Goal: Information Seeking & Learning: Learn about a topic

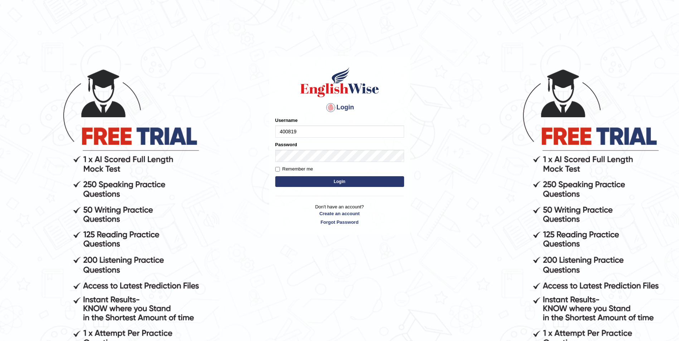
type input "400819"
click at [275, 176] on button "Login" at bounding box center [339, 181] width 129 height 11
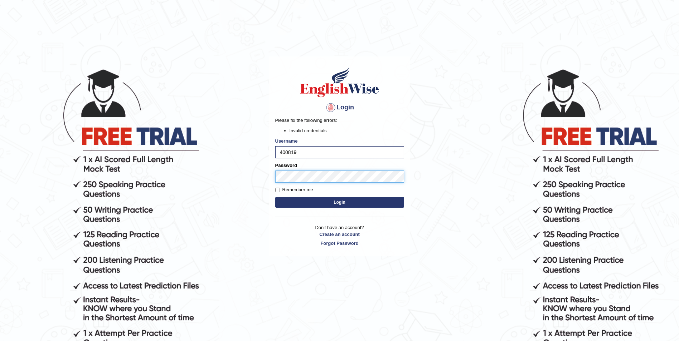
click at [233, 179] on body "Login Please fix the following errors: Invalid credentials Username 400819 Pass…" at bounding box center [339, 204] width 679 height 341
click at [275, 197] on button "Login" at bounding box center [339, 202] width 129 height 11
drag, startPoint x: 303, startPoint y: 153, endPoint x: 205, endPoint y: 129, distance: 100.5
click at [209, 149] on body "Login Please fix the following errors: Invalid credentials Username 400819 Pass…" at bounding box center [339, 204] width 679 height 341
type input "a"
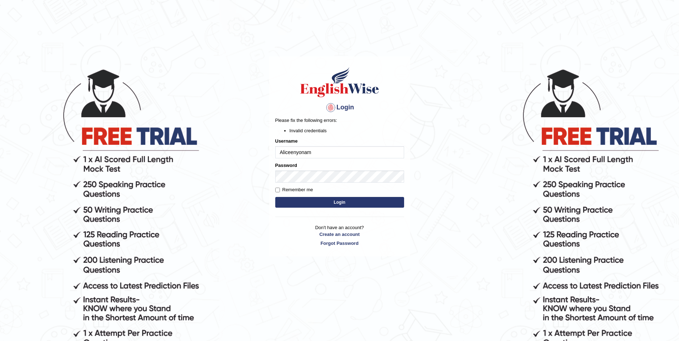
type input "Aliceenyonam"
click at [275, 197] on button "Login" at bounding box center [339, 202] width 129 height 11
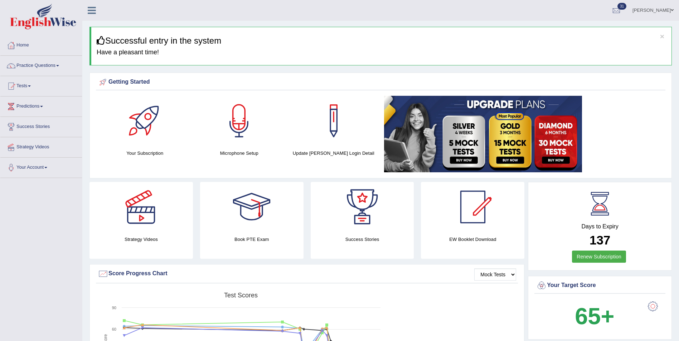
click at [40, 64] on link "Practice Questions" at bounding box center [41, 65] width 82 height 18
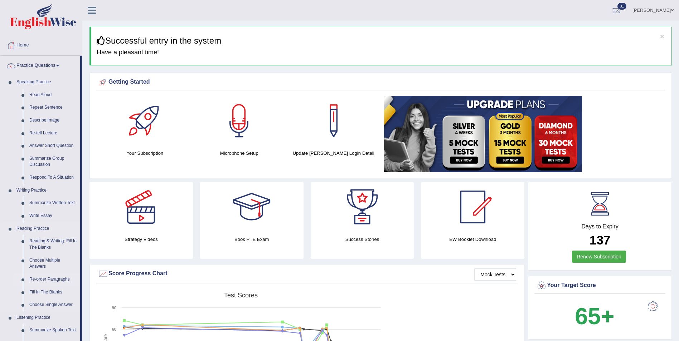
click at [36, 279] on link "Re-order Paragraphs" at bounding box center [53, 279] width 54 height 13
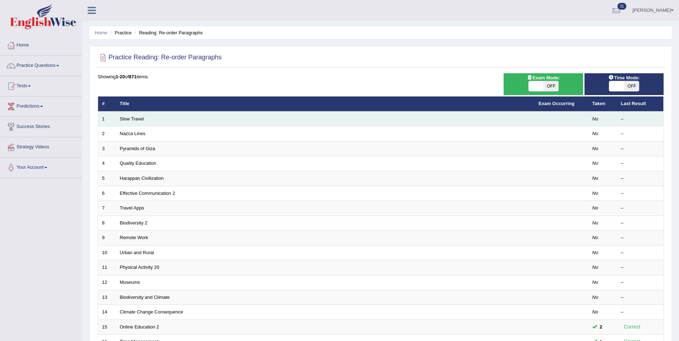
click at [177, 123] on td "Slow Travel" at bounding box center [325, 119] width 419 height 15
click at [138, 118] on link "Slow Travel" at bounding box center [132, 118] width 24 height 5
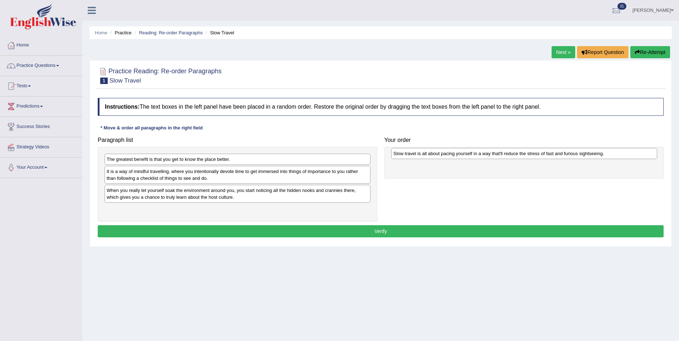
drag, startPoint x: 137, startPoint y: 172, endPoint x: 419, endPoint y: 156, distance: 282.0
click at [419, 156] on div "Slow travel is all about pacing yourself in a way that'll reduce the stress of …" at bounding box center [524, 153] width 266 height 11
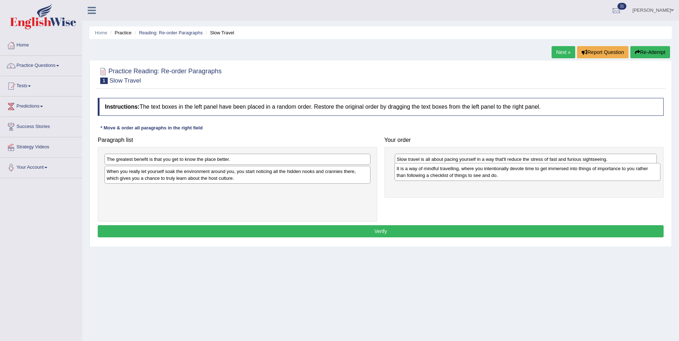
drag, startPoint x: 145, startPoint y: 180, endPoint x: 435, endPoint y: 177, distance: 289.8
click at [435, 177] on div "It is a way of mindful travelling, where you intentionally devote time to get i…" at bounding box center [527, 172] width 266 height 18
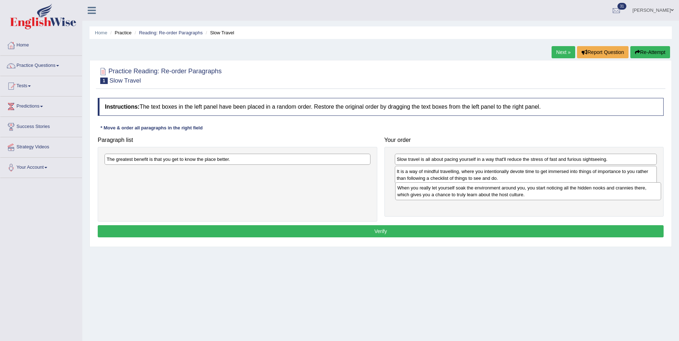
drag, startPoint x: 191, startPoint y: 181, endPoint x: 480, endPoint y: 197, distance: 290.2
click at [480, 197] on div "When you really let yourself soak the environment around you, you start noticin…" at bounding box center [528, 191] width 266 height 18
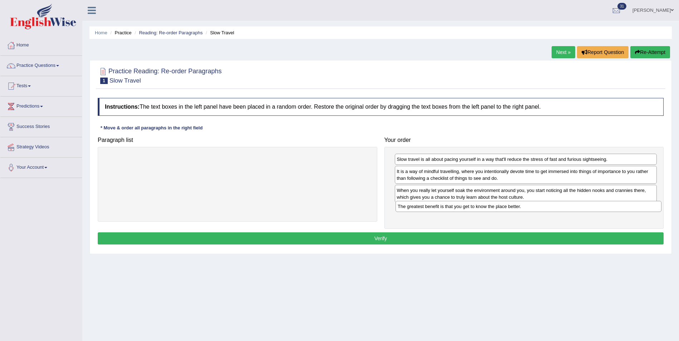
drag, startPoint x: 156, startPoint y: 159, endPoint x: 447, endPoint y: 206, distance: 294.6
click at [447, 206] on div "The greatest benefit is that you get to know the place better." at bounding box center [528, 206] width 266 height 11
click at [354, 236] on button "Verify" at bounding box center [381, 239] width 566 height 12
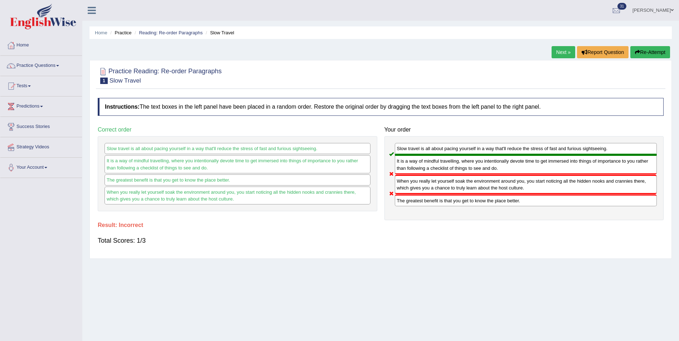
click at [558, 52] on link "Next »" at bounding box center [563, 52] width 24 height 12
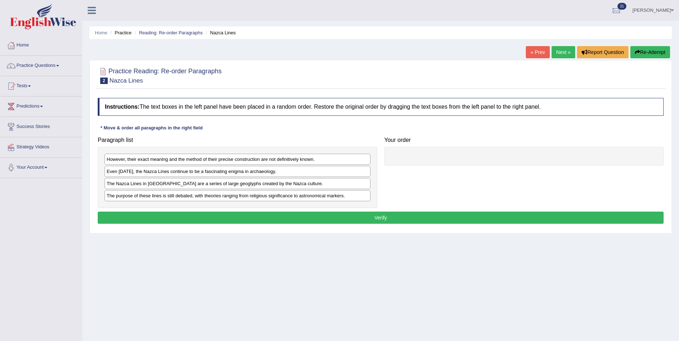
click at [541, 50] on link "« Prev" at bounding box center [537, 52] width 24 height 12
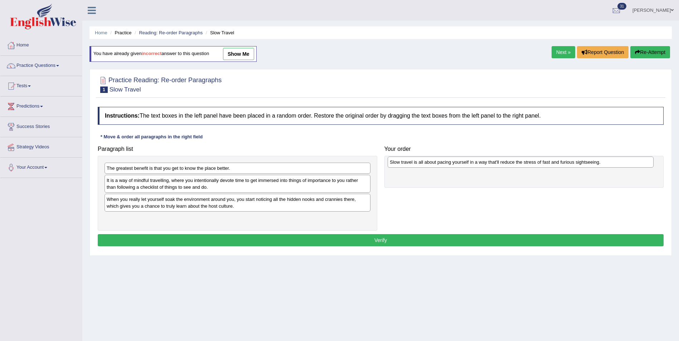
drag, startPoint x: 128, startPoint y: 183, endPoint x: 411, endPoint y: 165, distance: 283.5
click at [411, 165] on div "Slow travel is all about pacing yourself in a way that'll reduce the stress of …" at bounding box center [520, 162] width 266 height 11
drag, startPoint x: 159, startPoint y: 185, endPoint x: 177, endPoint y: 185, distance: 17.5
click at [177, 185] on div "It is a way of mindful travelling, where you intentionally devote time to get i…" at bounding box center [256, 184] width 266 height 18
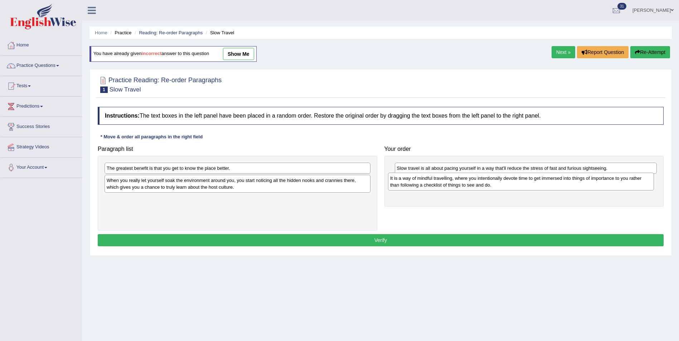
drag, startPoint x: 176, startPoint y: 185, endPoint x: 459, endPoint y: 182, distance: 283.0
click at [459, 182] on div "It is a way of mindful travelling, where you intentionally devote time to get i…" at bounding box center [521, 182] width 266 height 18
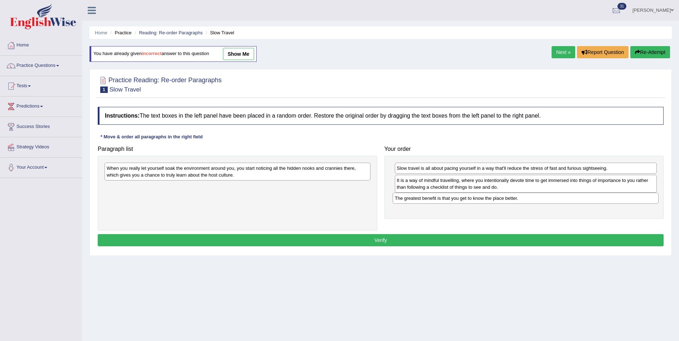
drag, startPoint x: 166, startPoint y: 168, endPoint x: 462, endPoint y: 198, distance: 297.0
click at [462, 198] on div "The greatest benefit is that you get to know the place better." at bounding box center [525, 198] width 266 height 11
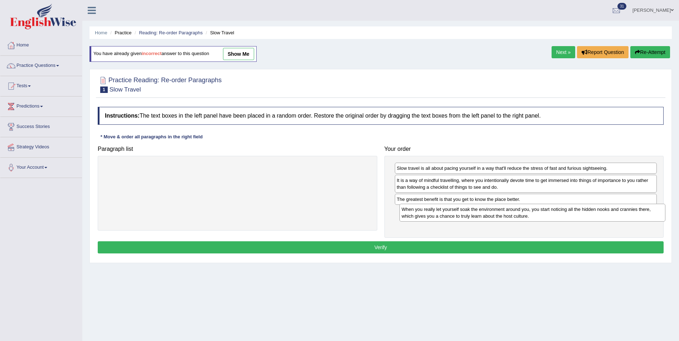
drag, startPoint x: 175, startPoint y: 170, endPoint x: 467, endPoint y: 211, distance: 295.1
click at [467, 211] on div "When you really let yourself soak the environment around you, you start noticin…" at bounding box center [532, 213] width 266 height 18
click at [399, 248] on button "Verify" at bounding box center [381, 247] width 566 height 12
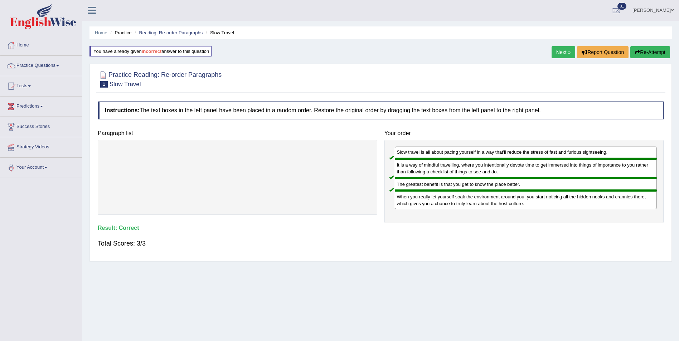
click at [563, 48] on link "Next »" at bounding box center [563, 52] width 24 height 12
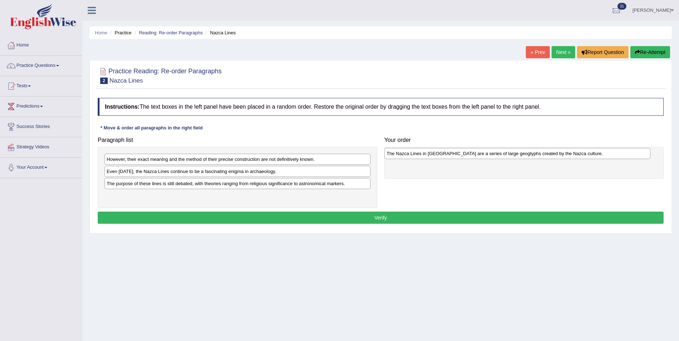
drag, startPoint x: 129, startPoint y: 185, endPoint x: 409, endPoint y: 155, distance: 281.3
click at [409, 155] on div "The Nazca Lines in [GEOGRAPHIC_DATA] are a series of large geoglyphs created by…" at bounding box center [517, 153] width 266 height 11
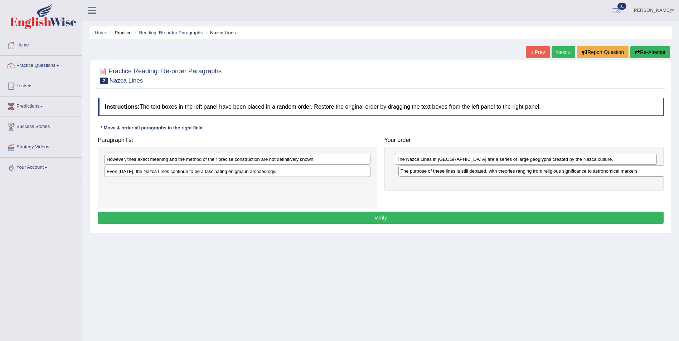
drag, startPoint x: 205, startPoint y: 187, endPoint x: 499, endPoint y: 175, distance: 293.9
click at [499, 175] on div "The purpose of these lines is still debated, with theories ranging from religio…" at bounding box center [531, 171] width 266 height 11
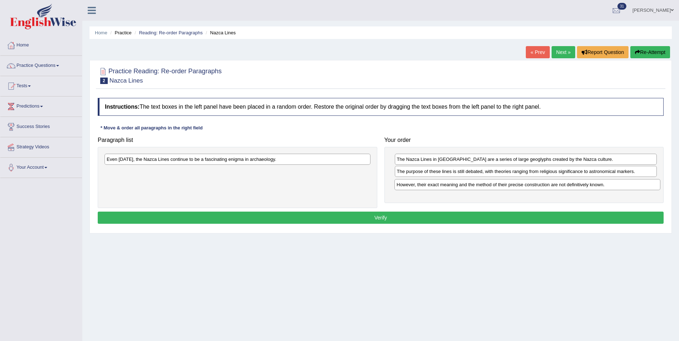
drag, startPoint x: 229, startPoint y: 160, endPoint x: 519, endPoint y: 185, distance: 290.9
click at [519, 185] on div "However, their exact meaning and the method of their precise construction are n…" at bounding box center [527, 184] width 266 height 11
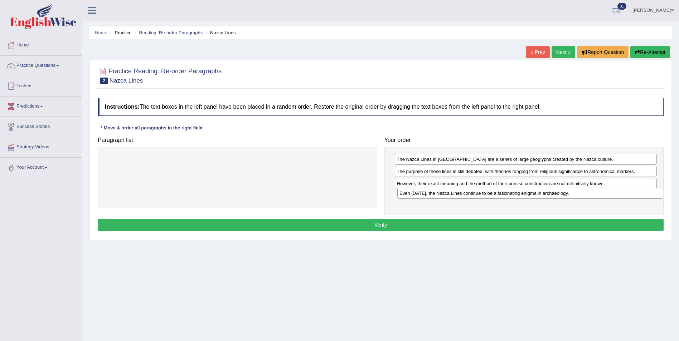
drag, startPoint x: 249, startPoint y: 162, endPoint x: 538, endPoint y: 196, distance: 291.3
click at [538, 196] on div "Even [DATE], the Nazca Lines continue to be a fascinating enigma in archaeology." at bounding box center [530, 193] width 266 height 11
click at [496, 222] on button "Verify" at bounding box center [381, 225] width 566 height 12
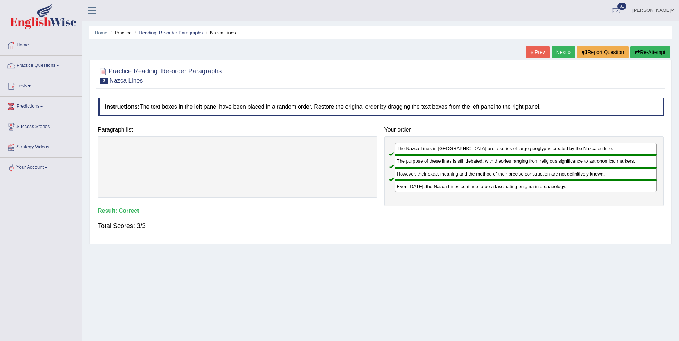
click at [562, 50] on link "Next »" at bounding box center [563, 52] width 24 height 12
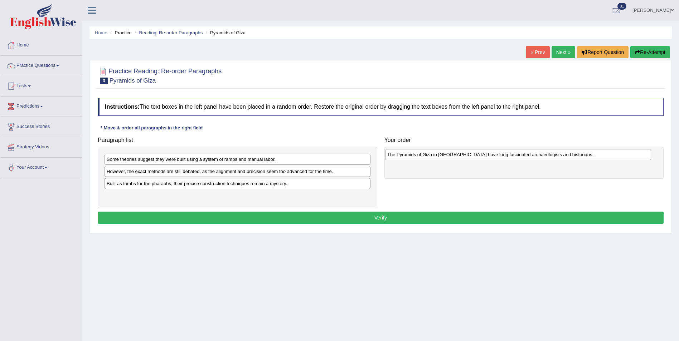
drag, startPoint x: 150, startPoint y: 175, endPoint x: 430, endPoint y: 158, distance: 280.9
click at [430, 158] on div "The Pyramids of Giza in Egypt have long fascinated archaeologists and historian…" at bounding box center [518, 154] width 266 height 11
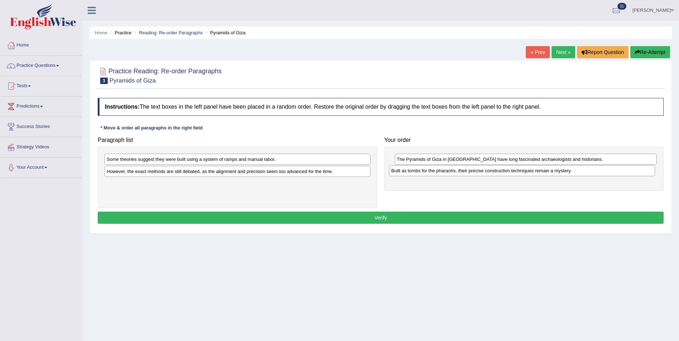
drag, startPoint x: 184, startPoint y: 184, endPoint x: 469, endPoint y: 171, distance: 284.7
click at [469, 171] on div "Built as tombs for the pharaohs, their precise construction techniques remain a…" at bounding box center [522, 170] width 266 height 11
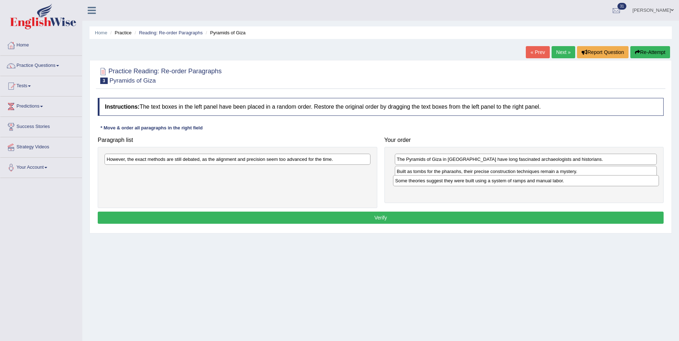
drag, startPoint x: 239, startPoint y: 162, endPoint x: 528, endPoint y: 185, distance: 289.2
click at [528, 185] on div "Some theories suggest they were built using a system of ramps and manual labor." at bounding box center [526, 180] width 266 height 11
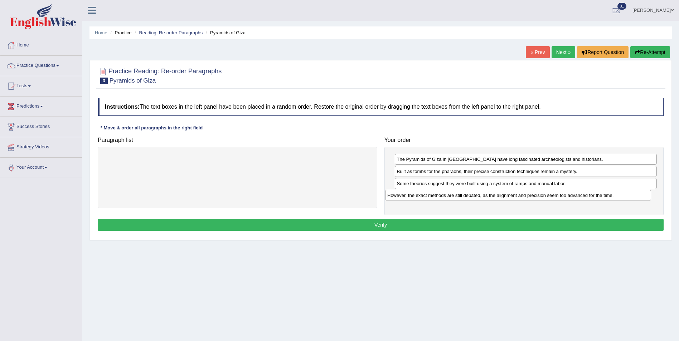
drag, startPoint x: 303, startPoint y: 163, endPoint x: 582, endPoint y: 198, distance: 281.9
click at [582, 198] on div "However, the exact methods are still debated, as the alignment and precision se…" at bounding box center [518, 195] width 266 height 11
click at [458, 224] on button "Verify" at bounding box center [381, 225] width 566 height 12
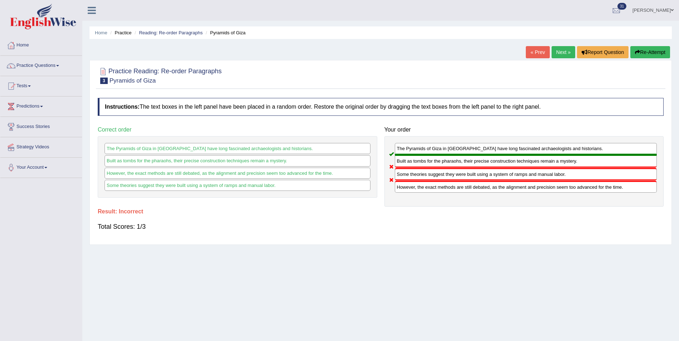
click at [556, 50] on link "Next »" at bounding box center [563, 52] width 24 height 12
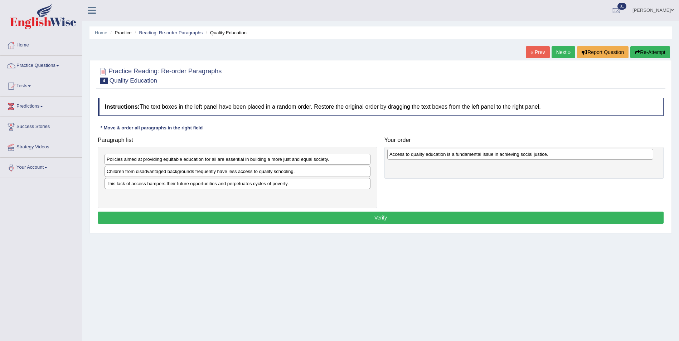
drag, startPoint x: 204, startPoint y: 196, endPoint x: 484, endPoint y: 155, distance: 283.8
click at [484, 155] on div "Access to quality education is a fundamental issue in achieving social justice." at bounding box center [520, 154] width 266 height 11
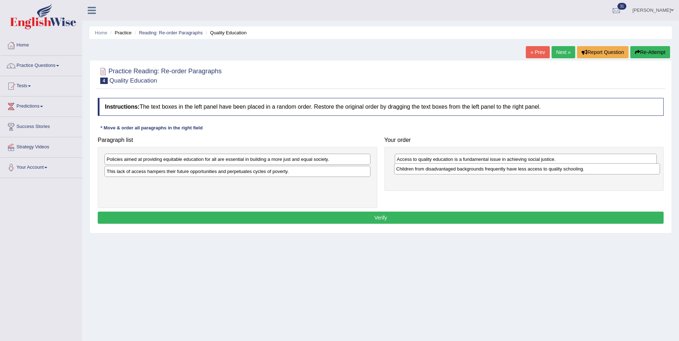
drag, startPoint x: 262, startPoint y: 174, endPoint x: 549, endPoint y: 172, distance: 286.9
click at [549, 172] on div "Children from disadvantaged backgrounds frequently have less access to quality …" at bounding box center [527, 168] width 266 height 11
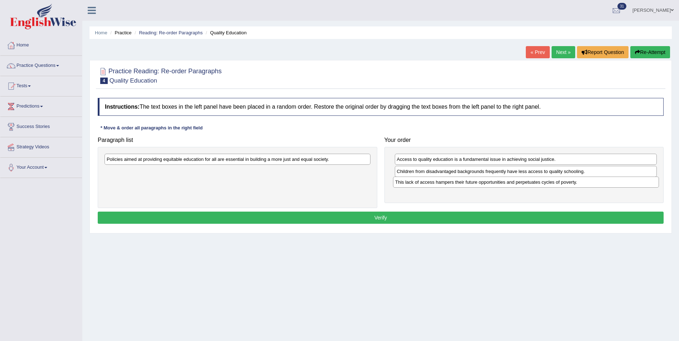
drag, startPoint x: 214, startPoint y: 172, endPoint x: 501, endPoint y: 183, distance: 287.1
click at [501, 183] on div "This lack of access hampers their future opportunities and perpetuates cycles o…" at bounding box center [526, 182] width 266 height 11
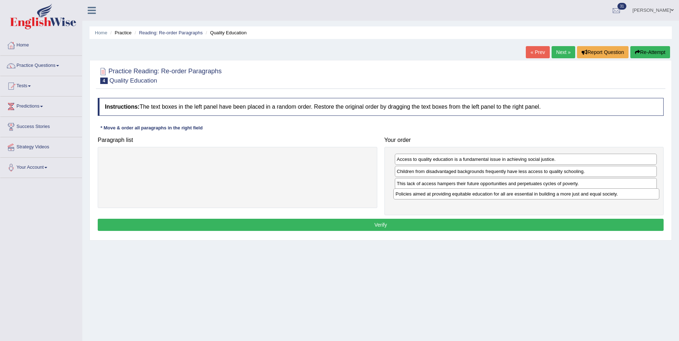
drag, startPoint x: 325, startPoint y: 161, endPoint x: 612, endPoint y: 195, distance: 289.7
click at [612, 195] on div "Policies aimed at providing equitable education for all are essential in buildi…" at bounding box center [526, 194] width 266 height 11
click at [499, 222] on button "Verify" at bounding box center [381, 225] width 566 height 12
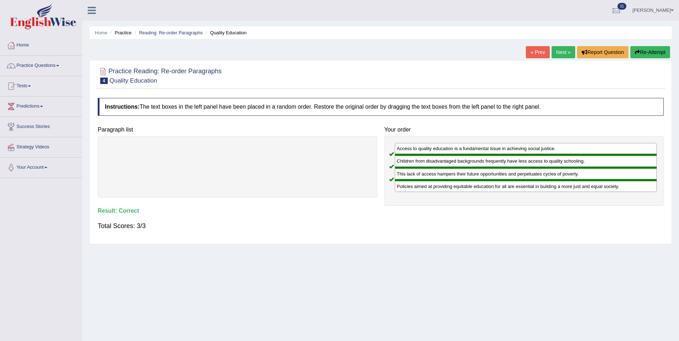
click at [558, 52] on link "Next »" at bounding box center [563, 52] width 24 height 12
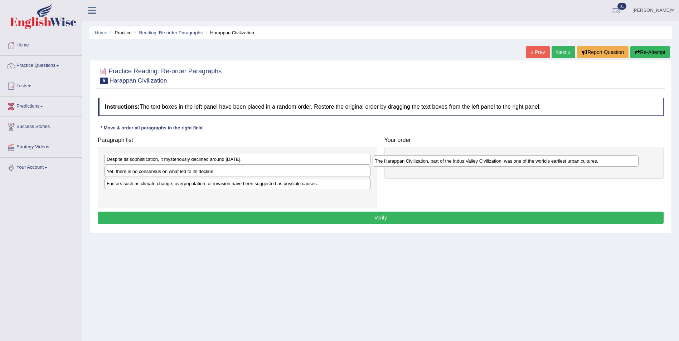
drag, startPoint x: 230, startPoint y: 160, endPoint x: 517, endPoint y: 154, distance: 287.3
click at [515, 157] on div "The Harappan Civilization, part of the Indus Valley Civilization, was one of th…" at bounding box center [505, 161] width 266 height 11
drag, startPoint x: 517, startPoint y: 154, endPoint x: 514, endPoint y: 152, distance: 3.7
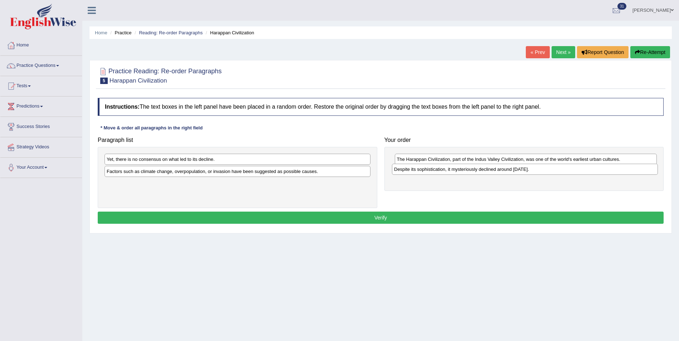
drag, startPoint x: 188, startPoint y: 160, endPoint x: 475, endPoint y: 170, distance: 287.4
click at [475, 170] on div "Despite its sophistication, it mysteriously declined around 1900 BCE." at bounding box center [525, 169] width 266 height 11
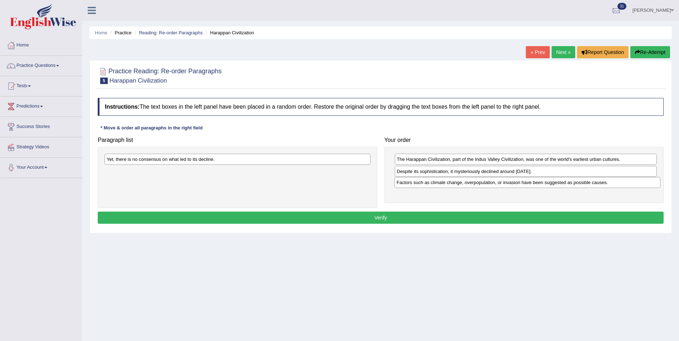
drag, startPoint x: 229, startPoint y: 175, endPoint x: 519, endPoint y: 186, distance: 290.0
click at [519, 186] on div "Factors such as climate change, overpopulation, or invasion have been suggested…" at bounding box center [527, 182] width 266 height 11
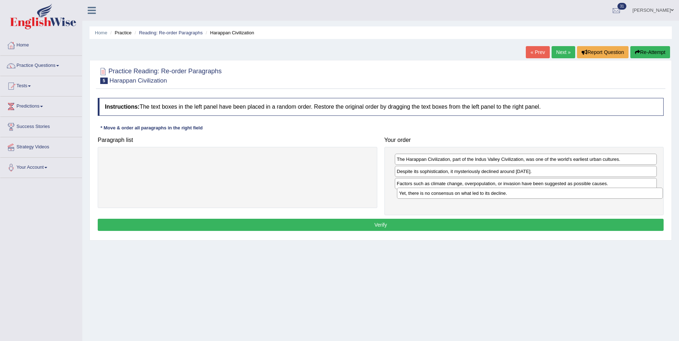
drag, startPoint x: 265, startPoint y: 160, endPoint x: 558, endPoint y: 194, distance: 294.6
click at [558, 194] on div "Yet, there is no consensus on what led to its decline." at bounding box center [530, 193] width 266 height 11
click at [480, 224] on button "Verify" at bounding box center [381, 225] width 566 height 12
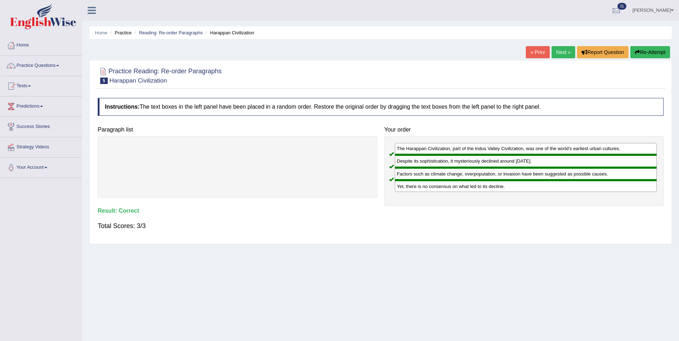
click at [559, 48] on link "Next »" at bounding box center [563, 52] width 24 height 12
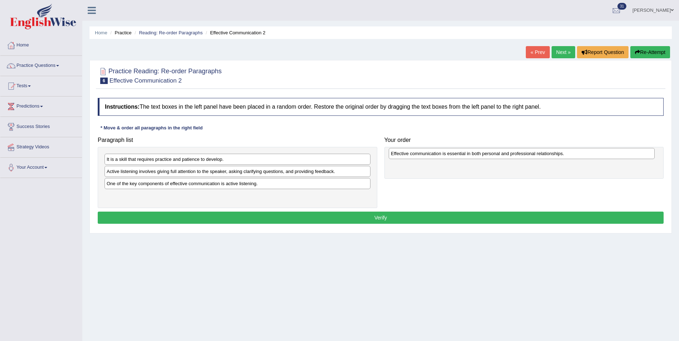
drag, startPoint x: 197, startPoint y: 174, endPoint x: 481, endPoint y: 156, distance: 284.6
click at [481, 156] on div "Effective communication is essential in both personal and professional relation…" at bounding box center [521, 153] width 266 height 11
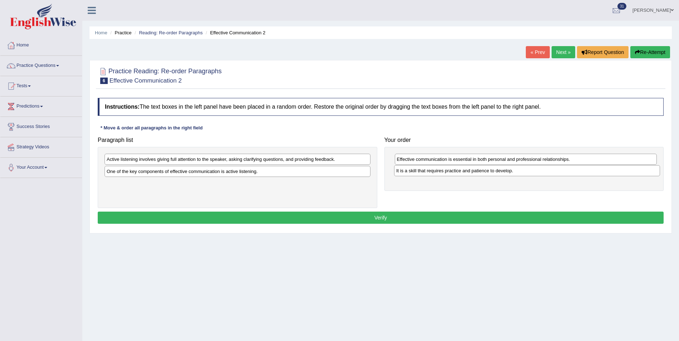
drag, startPoint x: 205, startPoint y: 161, endPoint x: 494, endPoint y: 173, distance: 289.6
click at [494, 173] on div "It is a skill that requires practice and patience to develop." at bounding box center [527, 170] width 266 height 11
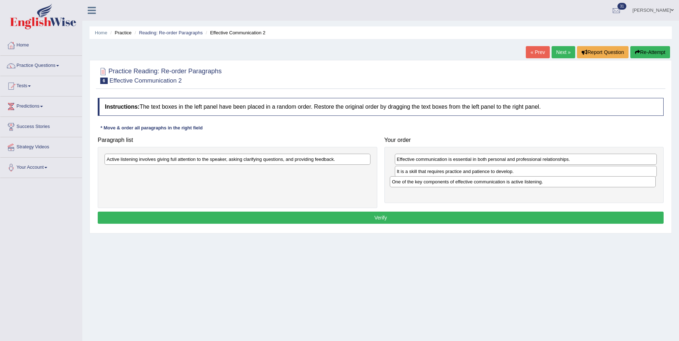
drag, startPoint x: 166, startPoint y: 173, endPoint x: 455, endPoint y: 182, distance: 289.2
click at [455, 182] on div "One of the key components of effective communication is active listening." at bounding box center [523, 181] width 266 height 11
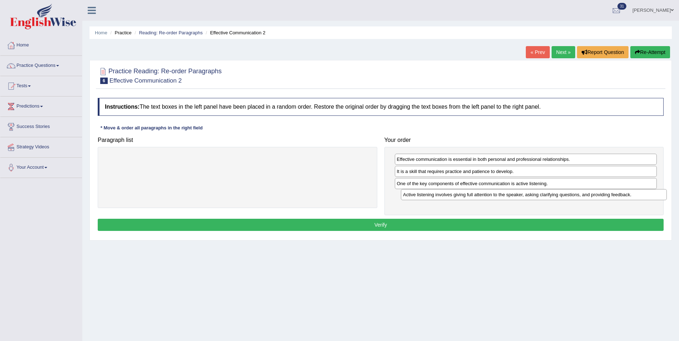
drag, startPoint x: 265, startPoint y: 159, endPoint x: 560, endPoint y: 193, distance: 297.0
click at [560, 193] on div "Active listening involves giving full attention to the speaker, asking clarifyi…" at bounding box center [534, 194] width 266 height 11
click at [454, 221] on button "Verify" at bounding box center [381, 225] width 566 height 12
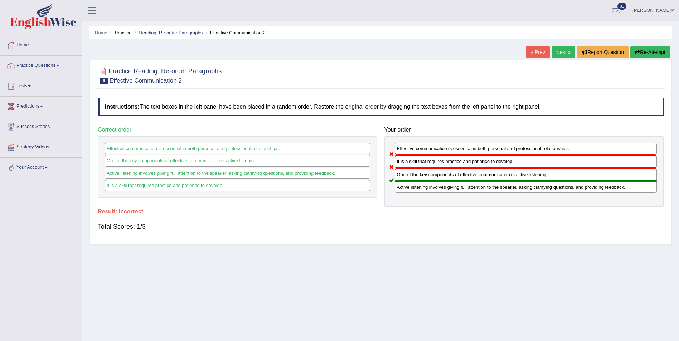
click at [560, 49] on link "Next »" at bounding box center [563, 52] width 24 height 12
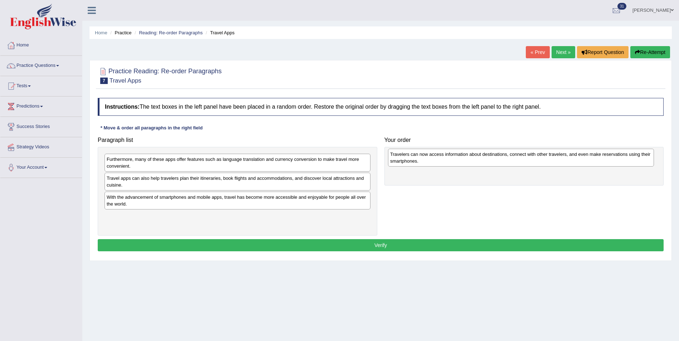
drag, startPoint x: 212, startPoint y: 162, endPoint x: 496, endPoint y: 157, distance: 283.3
click at [496, 157] on div "Travelers can now access information about destinations, connect with other tra…" at bounding box center [521, 158] width 266 height 18
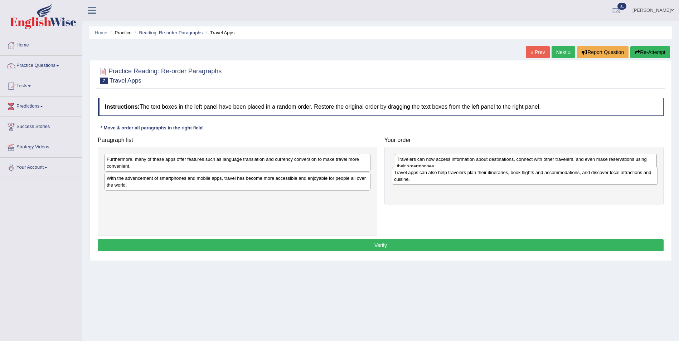
drag, startPoint x: 202, startPoint y: 183, endPoint x: 489, endPoint y: 178, distance: 286.6
click at [489, 178] on div "Travel apps can also help travelers plan their itineraries, book flights and ac…" at bounding box center [525, 176] width 266 height 18
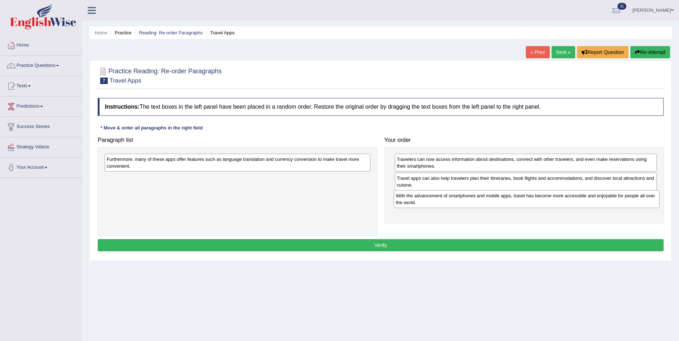
drag, startPoint x: 208, startPoint y: 180, endPoint x: 497, endPoint y: 196, distance: 289.5
click at [497, 196] on div "With the advancement of smartphones and mobile apps, travel has become more acc…" at bounding box center [526, 199] width 266 height 18
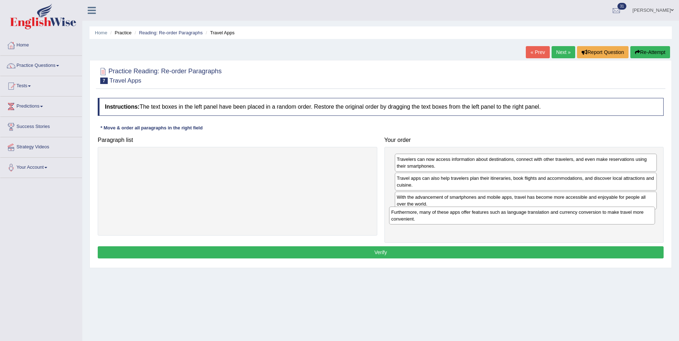
drag, startPoint x: 276, startPoint y: 163, endPoint x: 559, endPoint y: 219, distance: 288.1
click at [561, 216] on div "Furthermore, many of these apps offer features such as language translation and…" at bounding box center [522, 216] width 266 height 18
click at [482, 252] on button "Verify" at bounding box center [381, 252] width 566 height 12
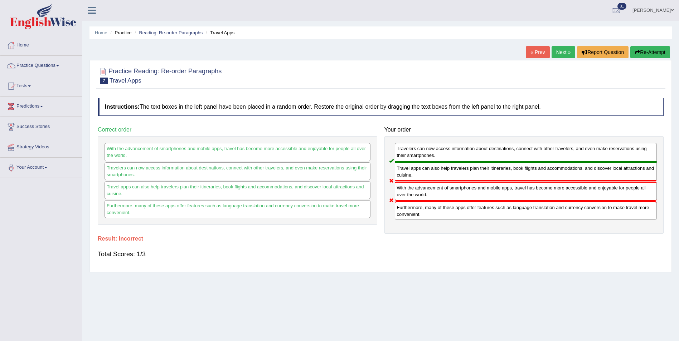
click at [561, 53] on link "Next »" at bounding box center [563, 52] width 24 height 12
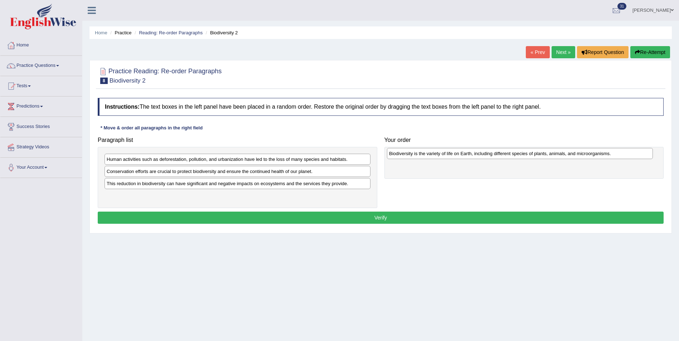
drag, startPoint x: 173, startPoint y: 160, endPoint x: 454, endPoint y: 153, distance: 280.5
click at [455, 153] on div "Biodiversity is the variety of life on Earth, including different species of pl…" at bounding box center [520, 153] width 266 height 11
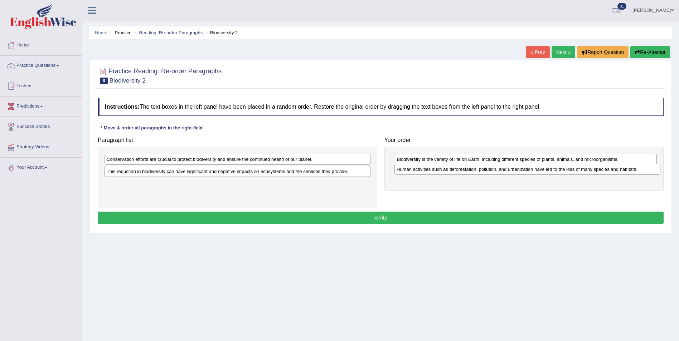
drag, startPoint x: 237, startPoint y: 160, endPoint x: 526, endPoint y: 170, distance: 288.8
click at [526, 170] on div "Human activities such as deforestation, pollution, and urbanization have led to…" at bounding box center [527, 169] width 266 height 11
drag, startPoint x: 226, startPoint y: 173, endPoint x: 351, endPoint y: 212, distance: 130.1
click at [351, 180] on div "This reduction in biodiversity can have significant and negative impacts on eco…" at bounding box center [245, 173] width 266 height 11
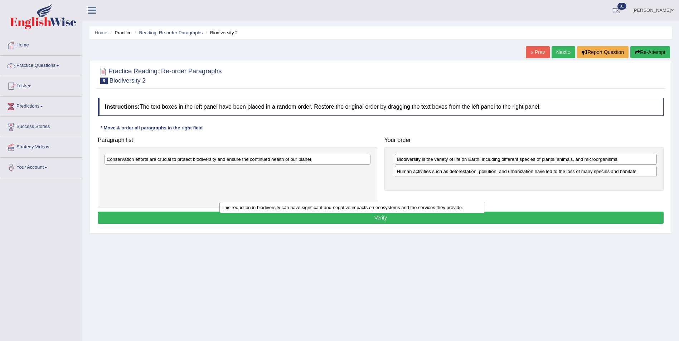
click at [417, 215] on button "Verify" at bounding box center [381, 218] width 566 height 12
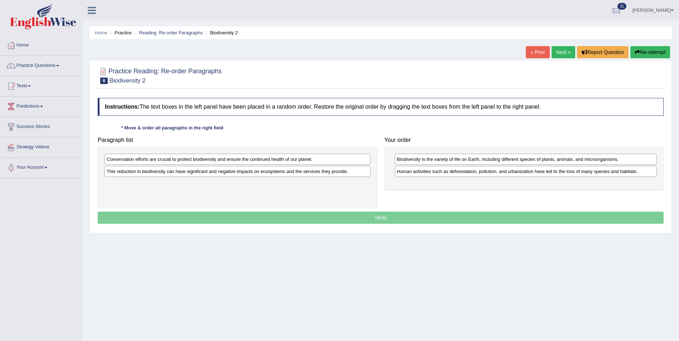
drag, startPoint x: 472, startPoint y: 204, endPoint x: 485, endPoint y: 203, distance: 13.3
click at [480, 203] on div "Paragraph list Conservation efforts are crucial to protect biodiversity and ens…" at bounding box center [380, 170] width 573 height 75
click at [485, 203] on div "Paragraph list Conservation efforts are crucial to protect biodiversity and ens…" at bounding box center [380, 170] width 573 height 75
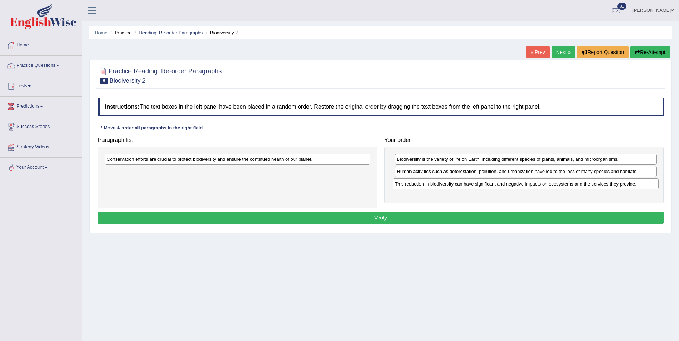
drag, startPoint x: 234, startPoint y: 175, endPoint x: 522, endPoint y: 187, distance: 288.6
click at [522, 187] on div "This reduction in biodiversity can have significant and negative impacts on eco…" at bounding box center [525, 183] width 266 height 11
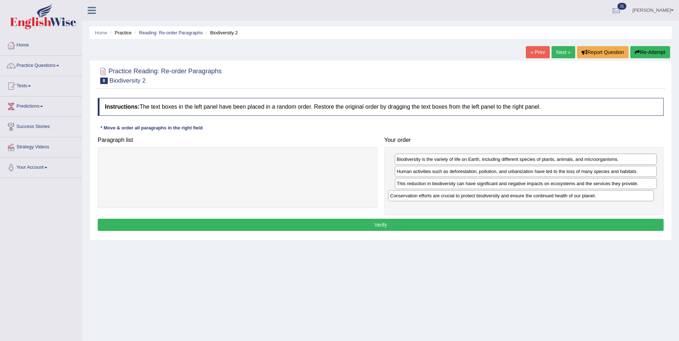
drag, startPoint x: 277, startPoint y: 161, endPoint x: 560, endPoint y: 197, distance: 286.0
click at [560, 197] on div "Conservation efforts are crucial to protect biodiversity and ensure the continu…" at bounding box center [521, 195] width 266 height 11
click at [405, 226] on button "Verify" at bounding box center [381, 225] width 566 height 12
click at [405, 226] on div "Home Practice Reading: Re-order Paragraphs Biodiversity 2 « Prev Next » Report …" at bounding box center [380, 179] width 596 height 358
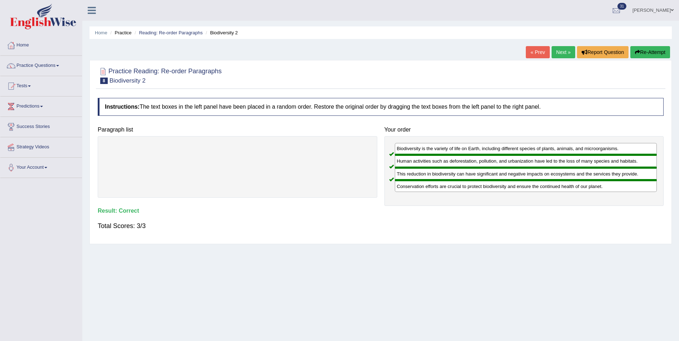
click at [556, 53] on link "Next »" at bounding box center [563, 52] width 24 height 12
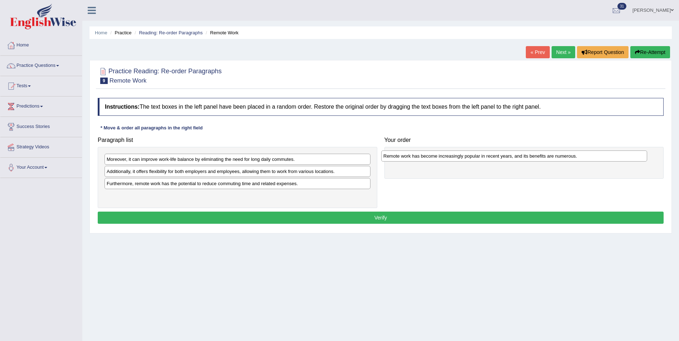
drag, startPoint x: 140, startPoint y: 163, endPoint x: 415, endPoint y: 159, distance: 275.1
click at [415, 159] on div "Remote work has become increasingly popular in recent years, and its benefits a…" at bounding box center [514, 156] width 266 height 11
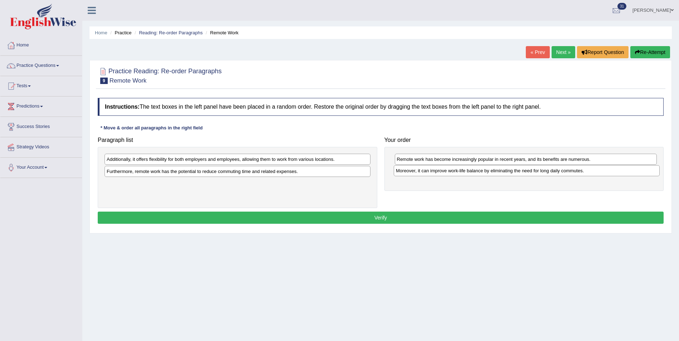
drag, startPoint x: 186, startPoint y: 162, endPoint x: 474, endPoint y: 173, distance: 287.4
click at [474, 173] on div "Moreover, it can improve work-life balance by eliminating the need for long dai…" at bounding box center [526, 170] width 266 height 11
drag, startPoint x: 117, startPoint y: 165, endPoint x: 321, endPoint y: 197, distance: 207.1
click at [321, 197] on div "Additionally, it offers flexibility for both employers and employees, allowing …" at bounding box center [237, 177] width 279 height 61
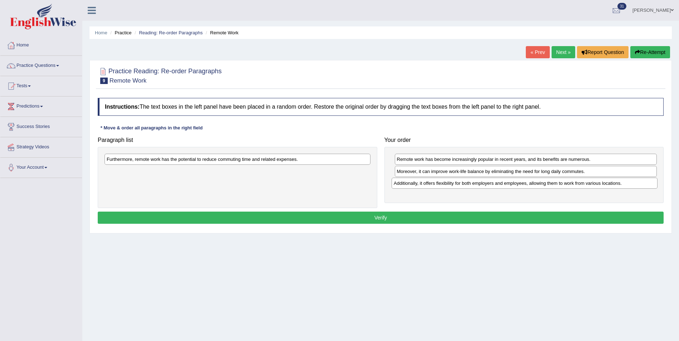
drag, startPoint x: 220, startPoint y: 162, endPoint x: 505, endPoint y: 186, distance: 286.8
click at [506, 186] on div "Additionally, it offers flexibility for both employers and employees, allowing …" at bounding box center [524, 183] width 266 height 11
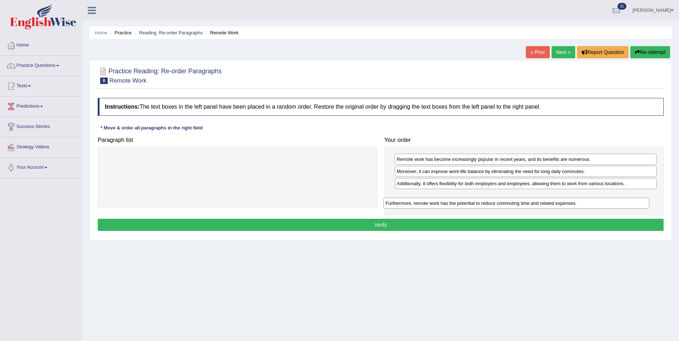
drag, startPoint x: 210, startPoint y: 161, endPoint x: 492, endPoint y: 204, distance: 285.1
click at [492, 204] on div "Furthermore, remote work has the potential to reduce commuting time and related…" at bounding box center [516, 203] width 266 height 11
click at [442, 221] on button "Verify" at bounding box center [381, 225] width 566 height 12
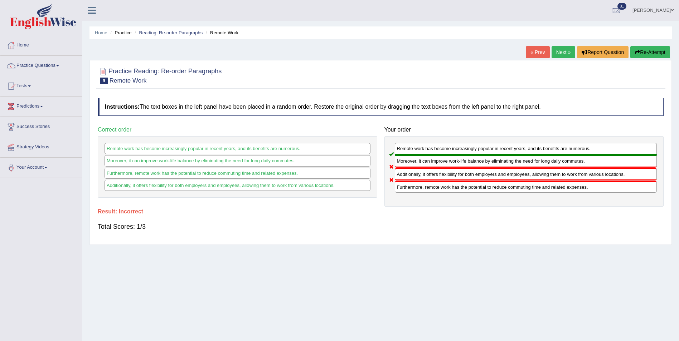
click at [560, 50] on link "Next »" at bounding box center [563, 52] width 24 height 12
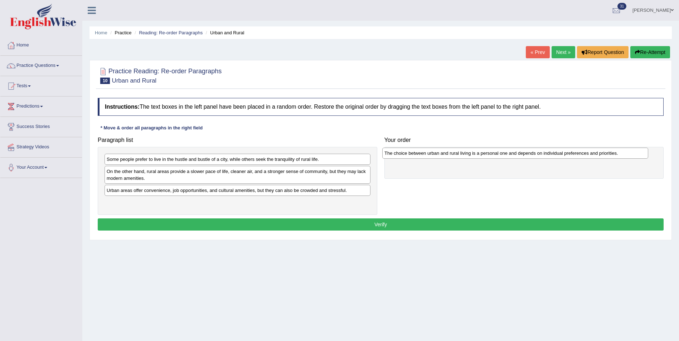
drag, startPoint x: 262, startPoint y: 162, endPoint x: 540, endPoint y: 156, distance: 277.6
click at [540, 156] on div "The choice between urban and rural living is a personal one and depends on indi…" at bounding box center [515, 153] width 266 height 11
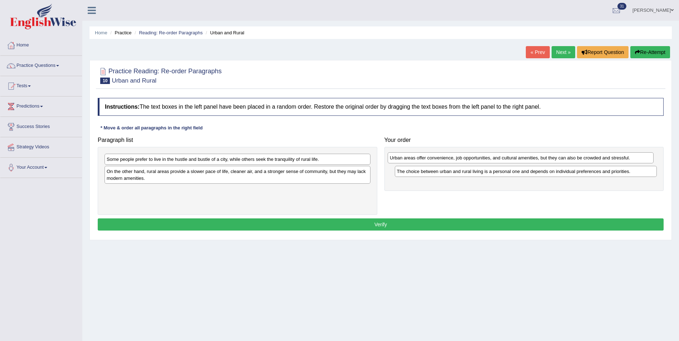
drag, startPoint x: 205, startPoint y: 191, endPoint x: 488, endPoint y: 159, distance: 284.8
click at [488, 159] on div "Urban areas offer convenience, job opportunities, and cultural amenities, but t…" at bounding box center [520, 157] width 266 height 11
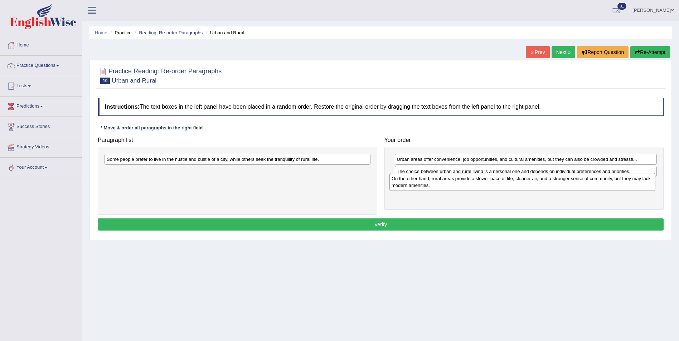
drag, startPoint x: 258, startPoint y: 173, endPoint x: 543, endPoint y: 181, distance: 284.8
click at [543, 181] on div "On the other hand, rural areas provide a slower pace of life, cleaner air, and …" at bounding box center [522, 182] width 266 height 18
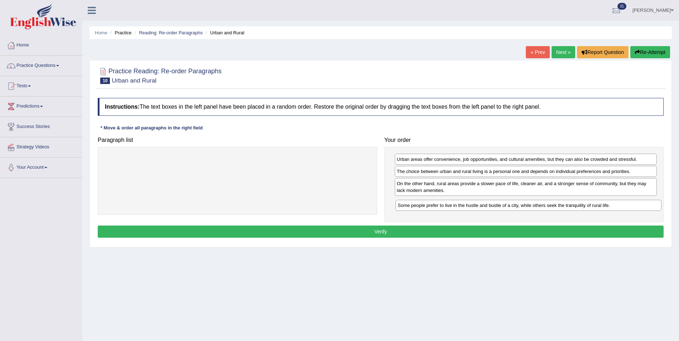
drag, startPoint x: 258, startPoint y: 163, endPoint x: 549, endPoint y: 209, distance: 294.5
click at [549, 209] on div "Some people prefer to live in the hustle and bustle of a city, while others see…" at bounding box center [528, 205] width 266 height 11
click at [436, 231] on button "Verify" at bounding box center [381, 232] width 566 height 12
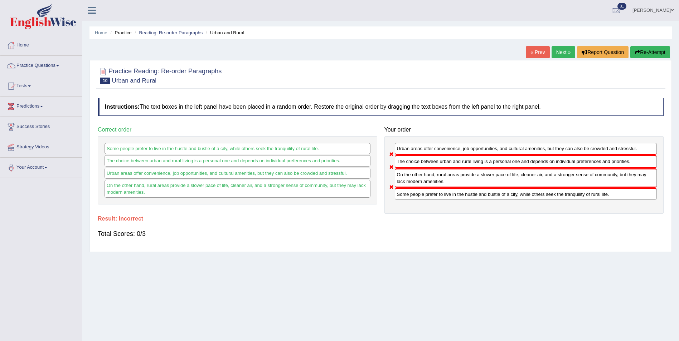
click at [651, 50] on button "Re-Attempt" at bounding box center [650, 52] width 40 height 12
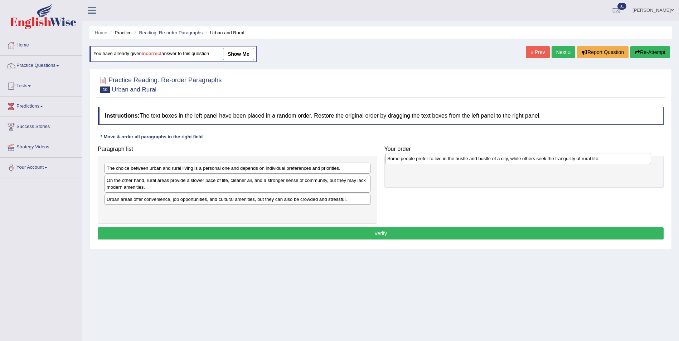
drag, startPoint x: 144, startPoint y: 182, endPoint x: 423, endPoint y: 161, distance: 279.8
click at [423, 161] on div "Some people prefer to live in the hustle and bustle of a city, while others see…" at bounding box center [518, 158] width 266 height 11
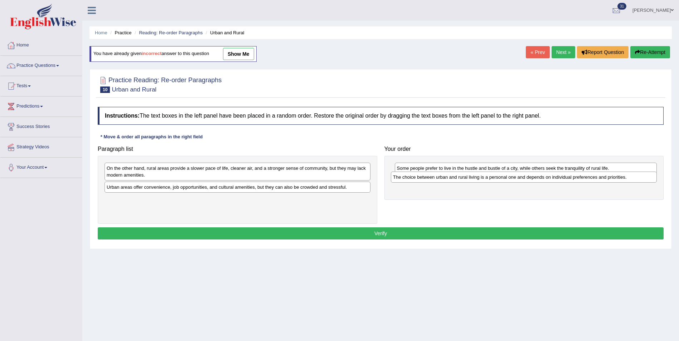
drag, startPoint x: 191, startPoint y: 170, endPoint x: 477, endPoint y: 178, distance: 286.3
click at [477, 178] on div "The choice between urban and rural living is a personal one and depends on indi…" at bounding box center [524, 177] width 266 height 11
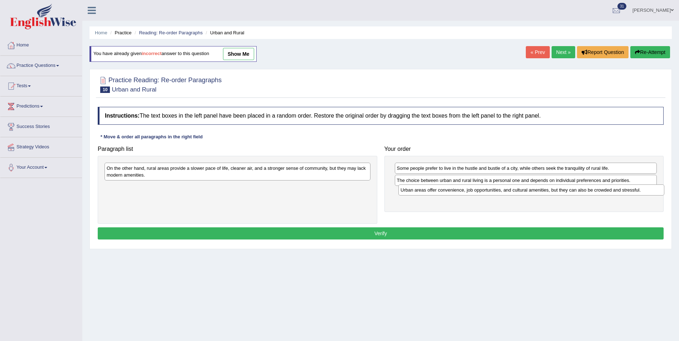
drag, startPoint x: 219, startPoint y: 189, endPoint x: 509, endPoint y: 193, distance: 289.8
click at [510, 192] on div "Urban areas offer convenience, job opportunities, and cultural amenities, but t…" at bounding box center [531, 190] width 266 height 11
click at [509, 193] on div "Urban areas offer convenience, job opportunities, and cultural amenities, but t…" at bounding box center [531, 190] width 266 height 11
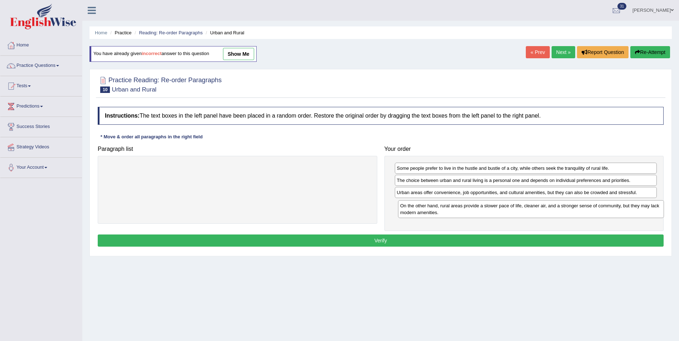
drag, startPoint x: 345, startPoint y: 171, endPoint x: 639, endPoint y: 206, distance: 296.2
click at [639, 206] on div "On the other hand, rural areas provide a slower pace of life, cleaner air, and …" at bounding box center [531, 209] width 266 height 18
click at [522, 238] on button "Verify" at bounding box center [381, 241] width 566 height 12
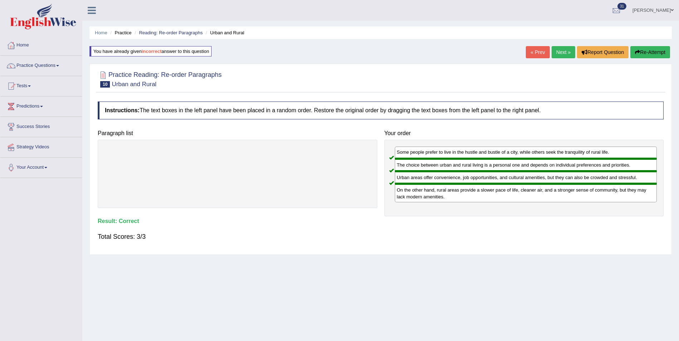
click at [557, 49] on link "Next »" at bounding box center [563, 52] width 24 height 12
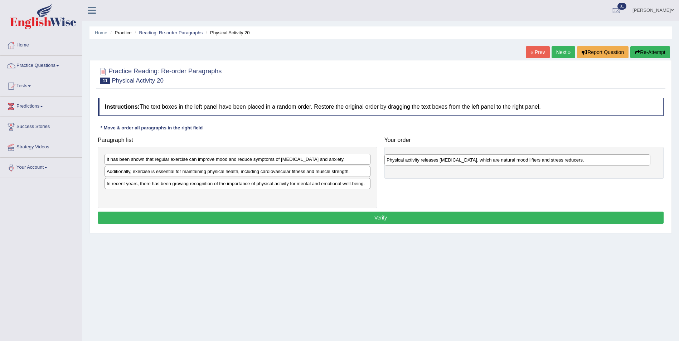
drag, startPoint x: 144, startPoint y: 200, endPoint x: 424, endPoint y: 164, distance: 282.0
click at [424, 164] on div "Physical activity releases [MEDICAL_DATA], which are natural mood lifters and s…" at bounding box center [517, 160] width 266 height 11
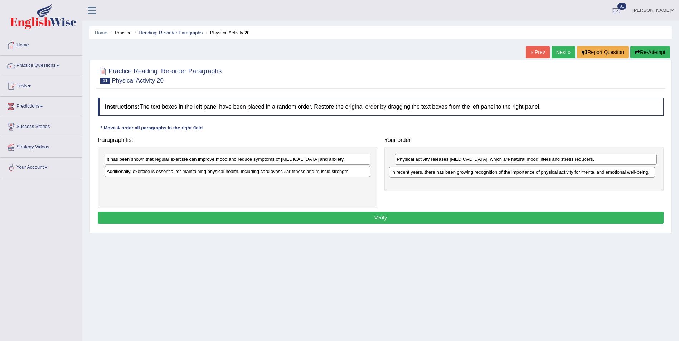
drag, startPoint x: 221, startPoint y: 185, endPoint x: 505, endPoint y: 173, distance: 284.6
click at [505, 173] on div "In recent years, there has been growing recognition of the importance of physic…" at bounding box center [522, 172] width 266 height 11
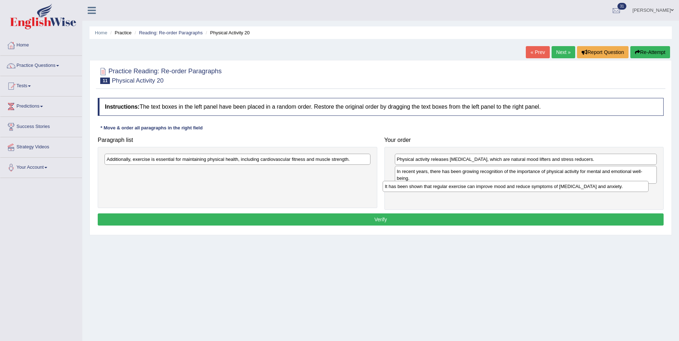
drag, startPoint x: 117, startPoint y: 162, endPoint x: 401, endPoint y: 190, distance: 284.7
click at [401, 190] on div "It has been shown that regular exercise can improve mood and reduce symptoms of…" at bounding box center [515, 186] width 266 height 11
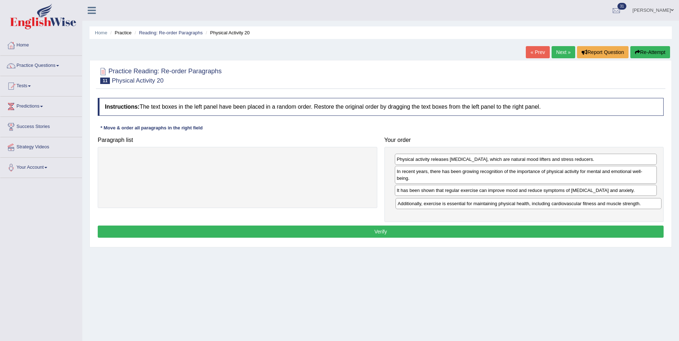
drag, startPoint x: 230, startPoint y: 162, endPoint x: 520, endPoint y: 206, distance: 293.0
click at [520, 206] on div "Additionally, exercise is essential for maintaining physical health, including …" at bounding box center [528, 203] width 266 height 11
click at [464, 226] on button "Verify" at bounding box center [381, 232] width 566 height 12
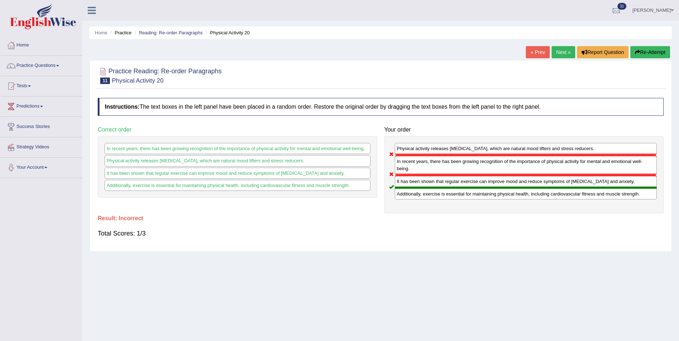
click at [559, 50] on link "Next »" at bounding box center [563, 52] width 24 height 12
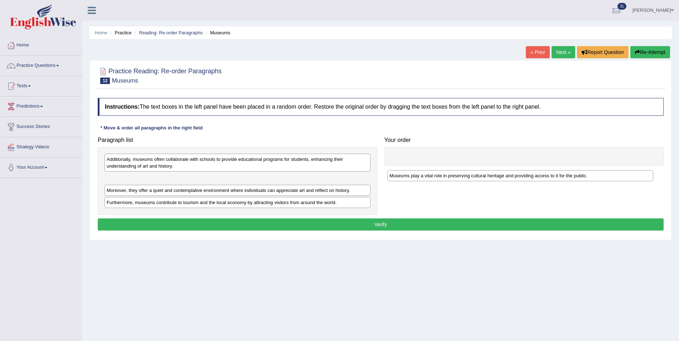
drag, startPoint x: 160, startPoint y: 206, endPoint x: 443, endPoint y: 179, distance: 283.9
click at [443, 179] on div "Museums play a vital role in preserving cultural heritage and providing access …" at bounding box center [520, 175] width 266 height 11
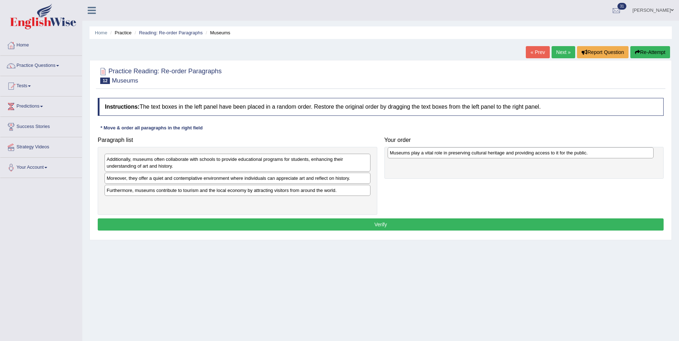
drag, startPoint x: 166, startPoint y: 183, endPoint x: 449, endPoint y: 157, distance: 284.1
click at [449, 157] on div "Museums play a vital role in preserving cultural heritage and providing access …" at bounding box center [520, 152] width 266 height 11
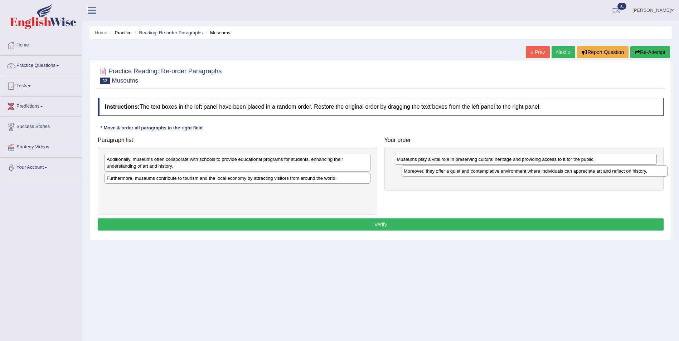
drag, startPoint x: 156, startPoint y: 181, endPoint x: 452, endPoint y: 174, distance: 296.6
click at [452, 174] on div "Moreover, they offer a quiet and contemplative environment where individuals ca…" at bounding box center [534, 171] width 266 height 11
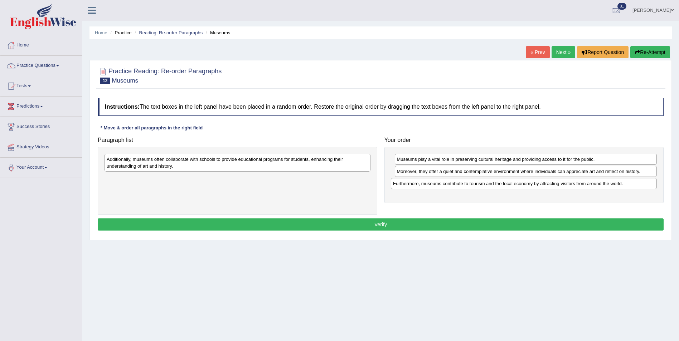
drag, startPoint x: 199, startPoint y: 179, endPoint x: 485, endPoint y: 184, distance: 286.2
click at [485, 184] on div "Furthermore, museums contribute to tourism and the local economy by attracting …" at bounding box center [524, 183] width 266 height 11
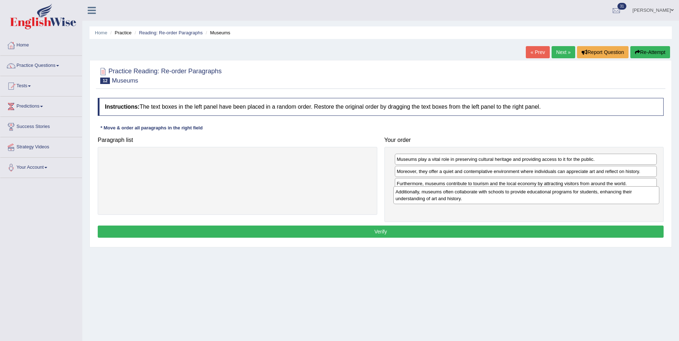
drag, startPoint x: 248, startPoint y: 164, endPoint x: 536, endPoint y: 197, distance: 290.5
click at [536, 197] on div "Additionally, museums often collaborate with schools to provide educational pro…" at bounding box center [526, 195] width 266 height 18
click at [381, 229] on button "Verify" at bounding box center [381, 232] width 566 height 12
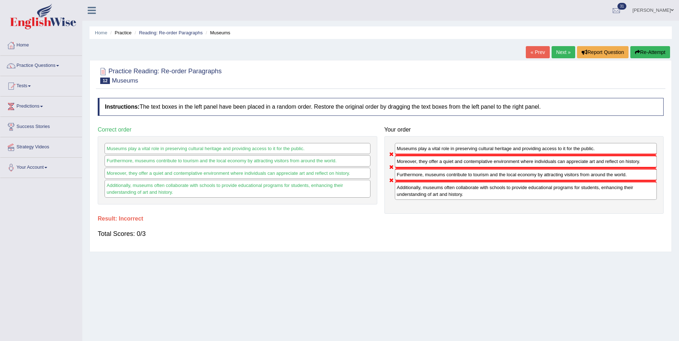
click at [562, 49] on link "Next »" at bounding box center [563, 52] width 24 height 12
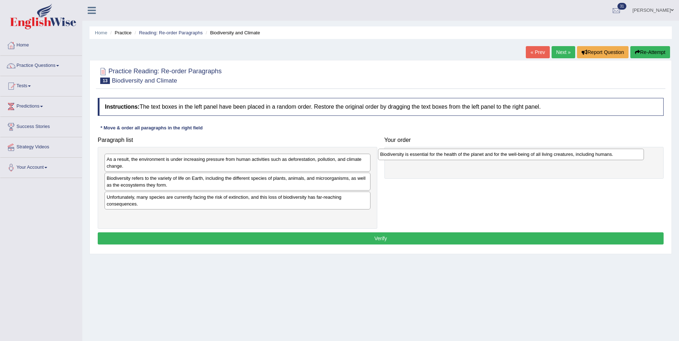
drag, startPoint x: 167, startPoint y: 218, endPoint x: 437, endPoint y: 156, distance: 277.1
click at [437, 156] on div "Biodiversity is essential for the health of the planet and for the well-being o…" at bounding box center [511, 154] width 266 height 11
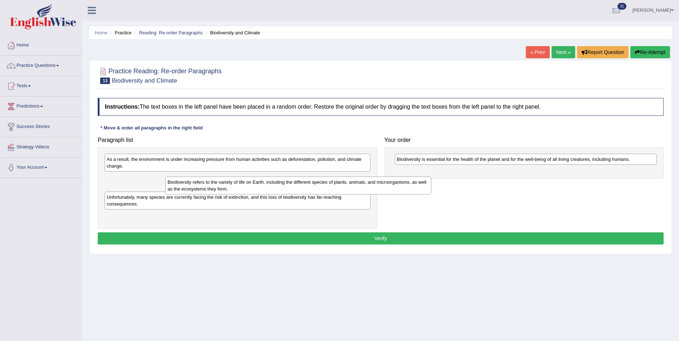
drag, startPoint x: 155, startPoint y: 182, endPoint x: 359, endPoint y: 186, distance: 204.3
click at [355, 186] on div "Biodiversity refers to the variety of life on Earth, including the different sp…" at bounding box center [298, 186] width 266 height 18
drag, startPoint x: 381, startPoint y: 185, endPoint x: 448, endPoint y: 170, distance: 68.8
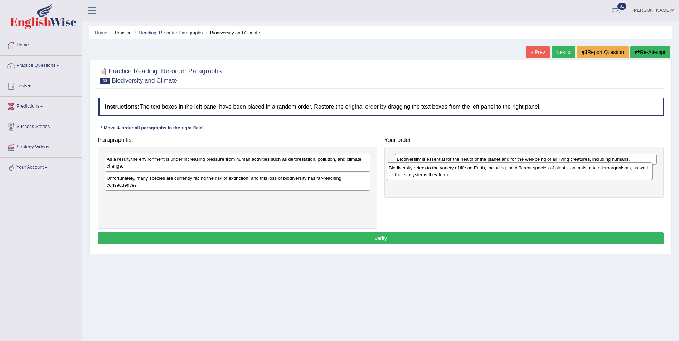
drag, startPoint x: 182, startPoint y: 183, endPoint x: 463, endPoint y: 172, distance: 281.4
click at [463, 172] on div "Biodiversity refers to the variety of life on Earth, including the different sp…" at bounding box center [519, 171] width 266 height 18
drag, startPoint x: 213, startPoint y: 183, endPoint x: 358, endPoint y: 190, distance: 145.7
click at [330, 190] on div "Unfortunately, many species are currently facing the risk of extinction, and th…" at bounding box center [240, 182] width 266 height 18
drag, startPoint x: 358, startPoint y: 190, endPoint x: 506, endPoint y: 192, distance: 147.7
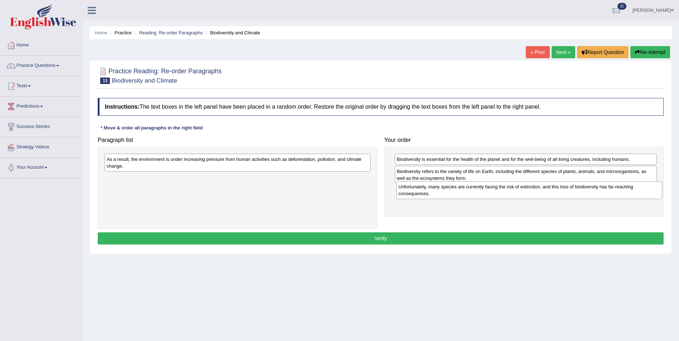
drag, startPoint x: 249, startPoint y: 179, endPoint x: 538, endPoint y: 189, distance: 289.2
click at [540, 187] on div "Unfortunately, many species are currently facing the risk of extinction, and th…" at bounding box center [529, 190] width 266 height 18
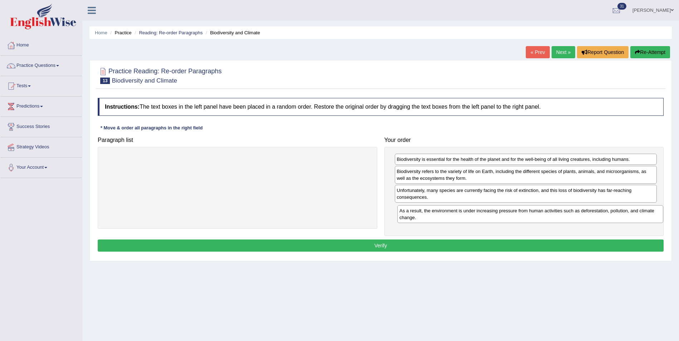
drag, startPoint x: 315, startPoint y: 164, endPoint x: 608, endPoint y: 215, distance: 297.1
click at [608, 215] on div "As a result, the environment is under increasing pressure from human activities…" at bounding box center [530, 214] width 266 height 18
click at [532, 246] on button "Verify" at bounding box center [381, 246] width 566 height 12
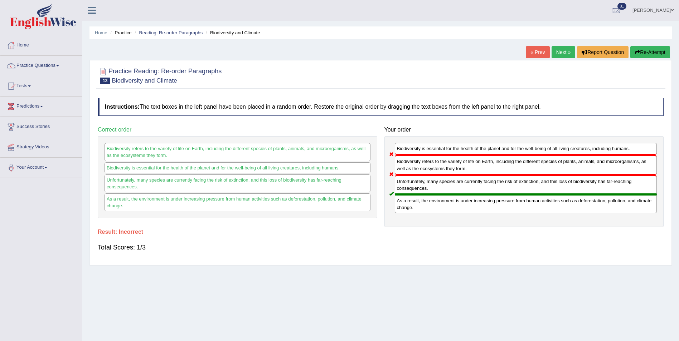
click at [558, 51] on link "Next »" at bounding box center [563, 52] width 24 height 12
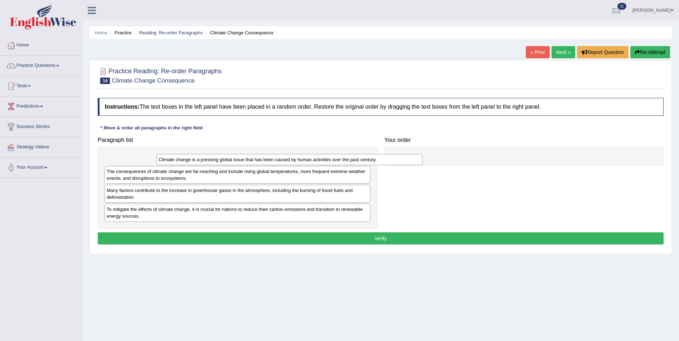
drag, startPoint x: 142, startPoint y: 162, endPoint x: 442, endPoint y: 162, distance: 299.4
click at [403, 162] on div "Climate change is a pressing global issue that has been caused by human activit…" at bounding box center [289, 159] width 266 height 11
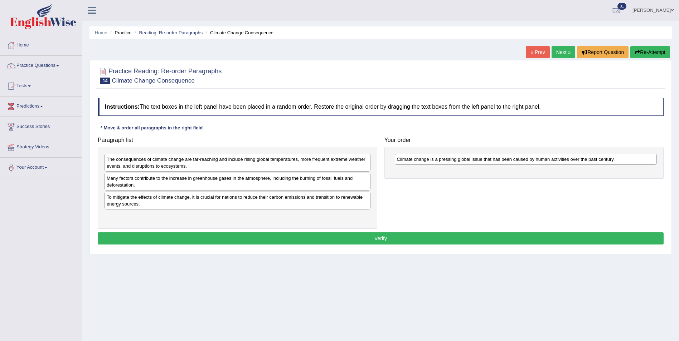
drag, startPoint x: 468, startPoint y: 158, endPoint x: 450, endPoint y: 166, distance: 19.9
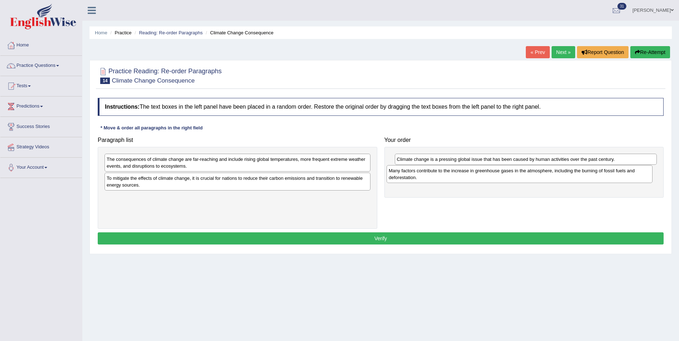
drag, startPoint x: 265, startPoint y: 184, endPoint x: 547, endPoint y: 177, distance: 282.0
click at [547, 177] on div "Many factors contribute to the increase in greenhouse gases in the atmosphere, …" at bounding box center [519, 174] width 266 height 18
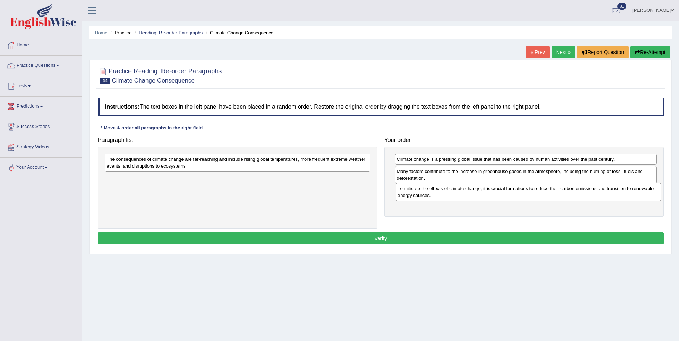
drag, startPoint x: 256, startPoint y: 185, endPoint x: 546, endPoint y: 196, distance: 290.3
click at [546, 196] on div "To mitigate the effects of climate change, it is crucial for nations to reduce …" at bounding box center [528, 192] width 266 height 18
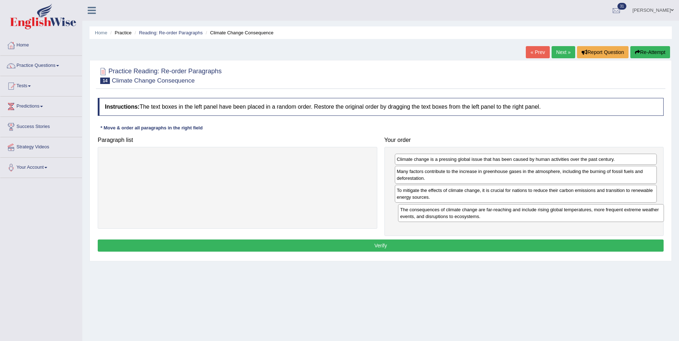
drag, startPoint x: 340, startPoint y: 165, endPoint x: 632, endPoint y: 217, distance: 296.5
click at [632, 217] on div "The consequences of climate change are far-reaching and include rising global t…" at bounding box center [531, 213] width 266 height 18
click at [464, 245] on button "Verify" at bounding box center [381, 246] width 566 height 12
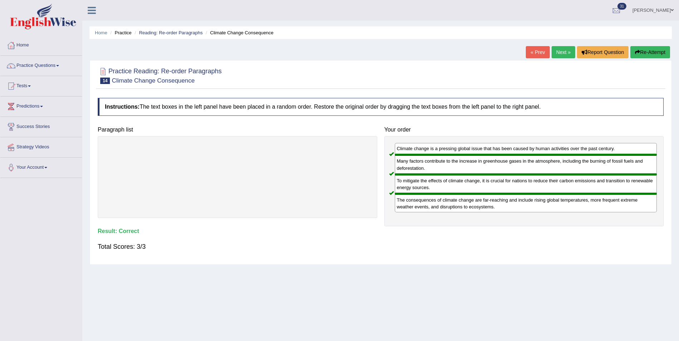
click at [562, 50] on link "Next »" at bounding box center [563, 52] width 24 height 12
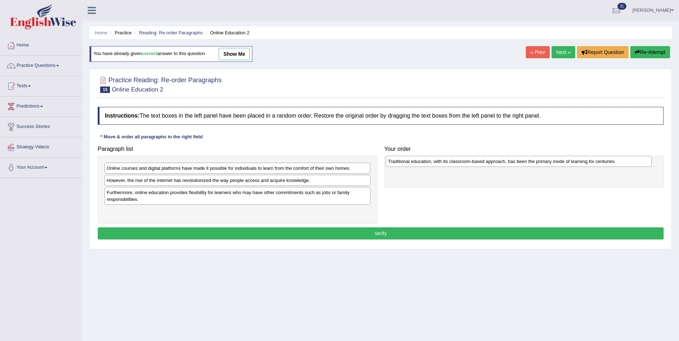
drag, startPoint x: 276, startPoint y: 212, endPoint x: 556, endPoint y: 162, distance: 284.9
click at [556, 162] on div "Traditional education, with its classroom-based approach, has been the primary …" at bounding box center [519, 161] width 266 height 11
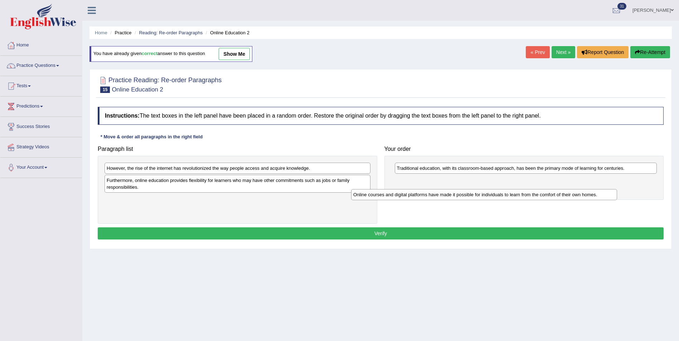
drag, startPoint x: 243, startPoint y: 170, endPoint x: 507, endPoint y: 181, distance: 263.9
click at [492, 193] on div "Online courses and digital platforms have made it possible for individuals to l…" at bounding box center [484, 194] width 266 height 11
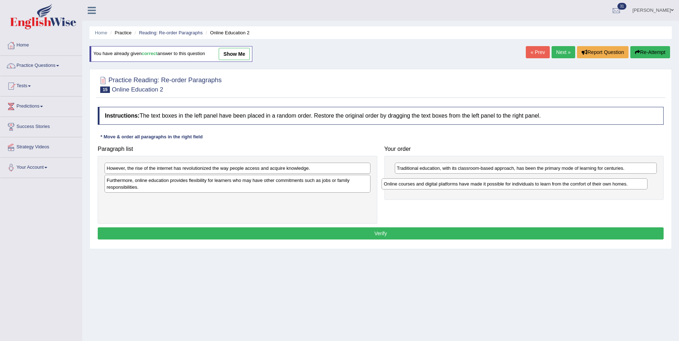
click at [527, 173] on div "Traditional education, with its classroom-based approach, has been the primary …" at bounding box center [526, 168] width 262 height 11
click at [527, 172] on div "Traditional education, with its classroom-based approach, has been the primary …" at bounding box center [526, 167] width 262 height 11
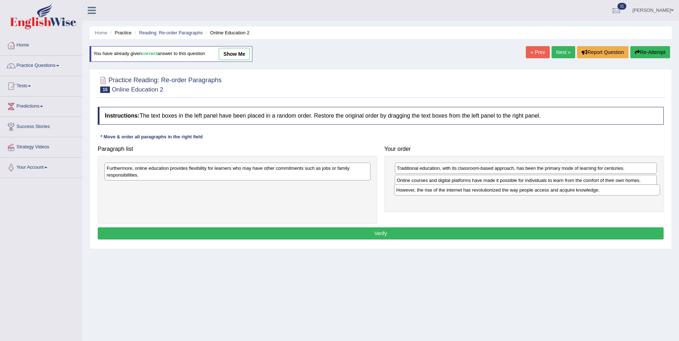
drag, startPoint x: 231, startPoint y: 171, endPoint x: 520, endPoint y: 193, distance: 290.2
click at [520, 193] on div "However, the rise of the internet has revolutionized the way people access and …" at bounding box center [527, 190] width 266 height 11
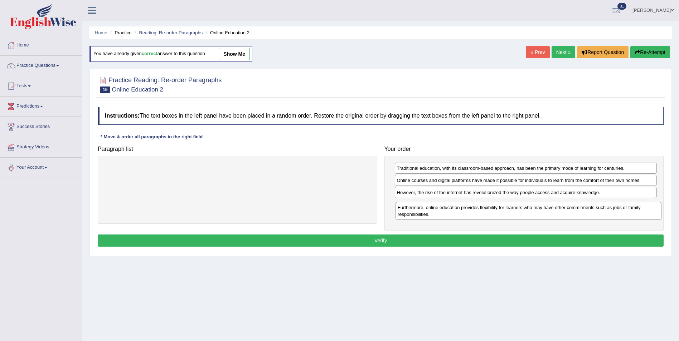
drag, startPoint x: 266, startPoint y: 175, endPoint x: 557, endPoint y: 214, distance: 293.1
click at [557, 214] on div "Furthermore, online education provides flexibility for learners who may have ot…" at bounding box center [528, 211] width 266 height 18
click at [476, 239] on button "Verify" at bounding box center [381, 241] width 566 height 12
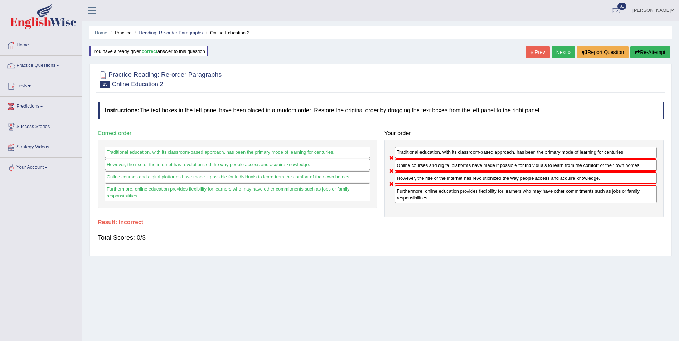
click at [561, 48] on link "Next »" at bounding box center [563, 52] width 24 height 12
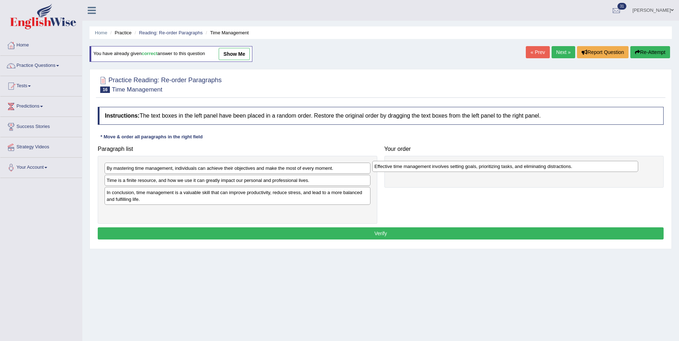
drag, startPoint x: 163, startPoint y: 197, endPoint x: 432, endPoint y: 170, distance: 269.7
click at [432, 170] on div "Effective time management involves setting goals, prioritizing tasks, and elimi…" at bounding box center [505, 166] width 266 height 11
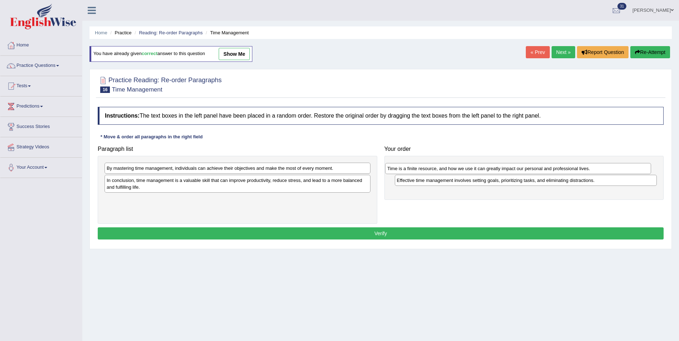
drag, startPoint x: 207, startPoint y: 183, endPoint x: 488, endPoint y: 171, distance: 280.7
click at [488, 171] on div "Time is a finite resource, and how we use it can greatly impact our personal an…" at bounding box center [518, 168] width 266 height 11
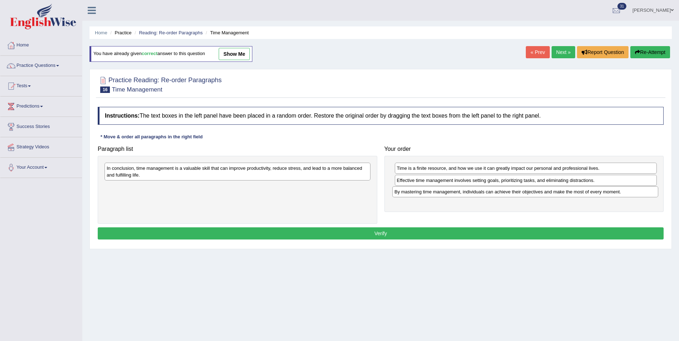
drag, startPoint x: 201, startPoint y: 168, endPoint x: 489, endPoint y: 192, distance: 288.6
click at [489, 192] on div "By mastering time management, individuals can achieve their objectives and make…" at bounding box center [525, 191] width 266 height 11
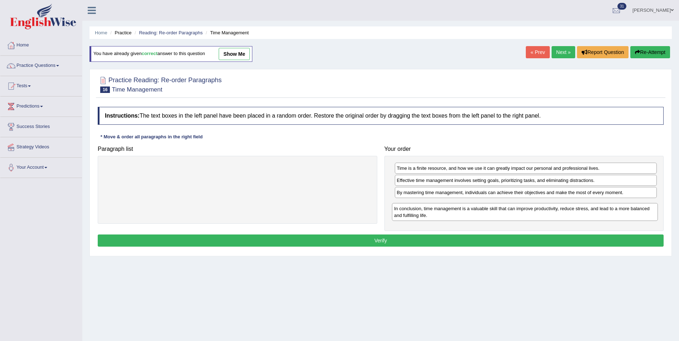
drag, startPoint x: 331, startPoint y: 171, endPoint x: 615, endPoint y: 211, distance: 286.4
click at [615, 211] on div "In conclusion, time management is a valuable skill that can improve productivit…" at bounding box center [525, 212] width 266 height 18
click at [477, 238] on button "Verify" at bounding box center [381, 241] width 566 height 12
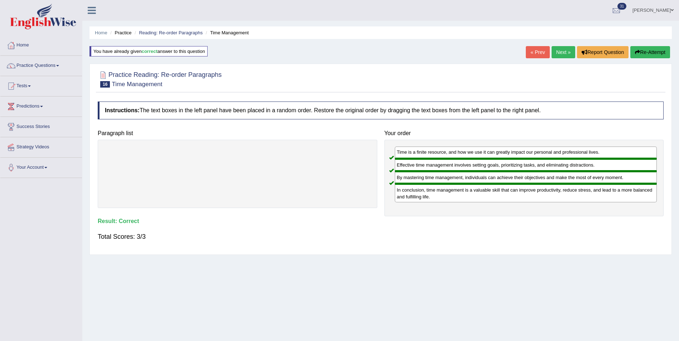
click at [560, 49] on link "Next »" at bounding box center [563, 52] width 24 height 12
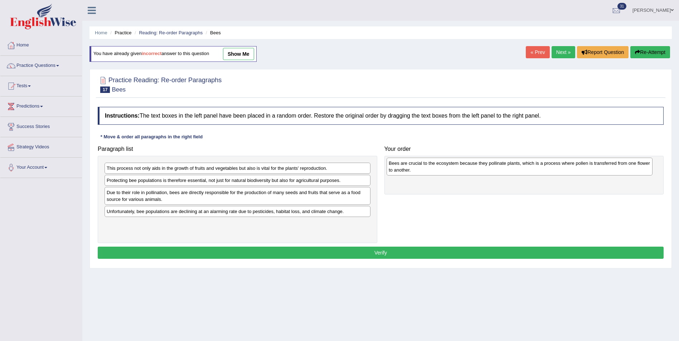
drag, startPoint x: 146, startPoint y: 187, endPoint x: 428, endPoint y: 170, distance: 282.8
click at [428, 170] on div "Bees are crucial to the ecosystem because they pollinate plants, which is a pro…" at bounding box center [519, 167] width 266 height 18
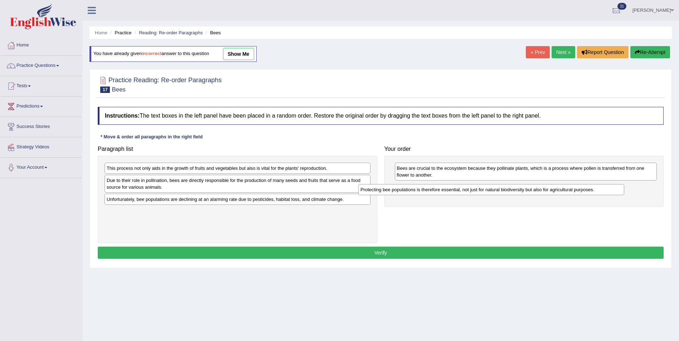
drag, startPoint x: 193, startPoint y: 180, endPoint x: 483, endPoint y: 191, distance: 290.0
click at [483, 191] on div "Protecting bee populations is therefore essential, not just for natural biodive…" at bounding box center [491, 189] width 266 height 11
click at [480, 188] on div "Protecting bee populations is therefore essential, not just for natural biodive…" at bounding box center [527, 191] width 266 height 11
click at [480, 188] on div "Protecting bee populations is therefore essential, not just for natural biodive…" at bounding box center [527, 187] width 266 height 11
drag, startPoint x: 229, startPoint y: 168, endPoint x: 319, endPoint y: 187, distance: 92.0
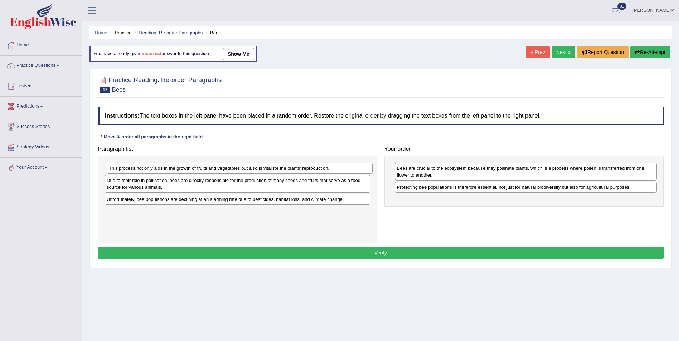
click at [282, 174] on div "This process not only aids in the growth of fruits and vegetables but also is v…" at bounding box center [240, 168] width 266 height 11
drag, startPoint x: 381, startPoint y: 193, endPoint x: 423, endPoint y: 198, distance: 41.8
click at [423, 198] on div "Paragraph list This process not only aids in the growth of fruits and vegetable…" at bounding box center [380, 192] width 573 height 101
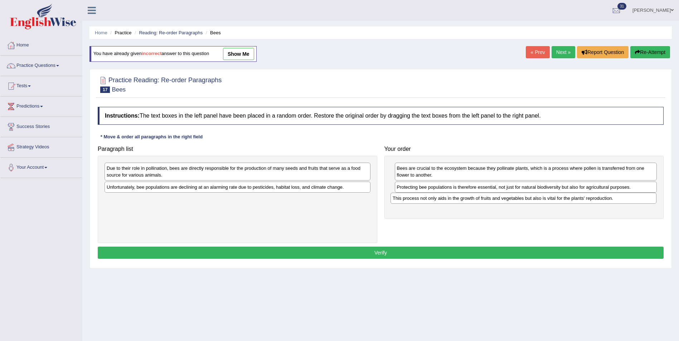
drag, startPoint x: 299, startPoint y: 167, endPoint x: 582, endPoint y: 197, distance: 284.2
click at [582, 197] on div "This process not only aids in the growth of fruits and vegetables but also is v…" at bounding box center [523, 198] width 266 height 11
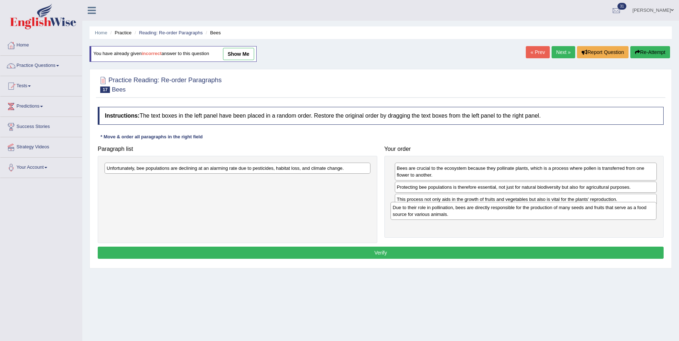
drag, startPoint x: 294, startPoint y: 168, endPoint x: 580, endPoint y: 207, distance: 288.9
click at [580, 207] on div "Due to their role in pollination, bees are directly responsible for the product…" at bounding box center [523, 211] width 266 height 18
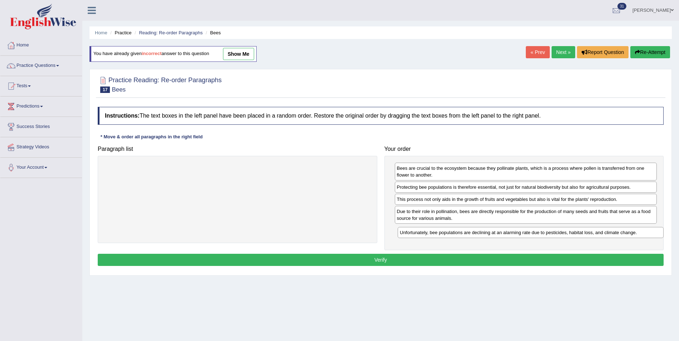
drag, startPoint x: 274, startPoint y: 163, endPoint x: 566, endPoint y: 227, distance: 298.6
click at [566, 227] on div "Unfortunately, bee populations are declining at an alarming rate due to pestici…" at bounding box center [530, 232] width 266 height 11
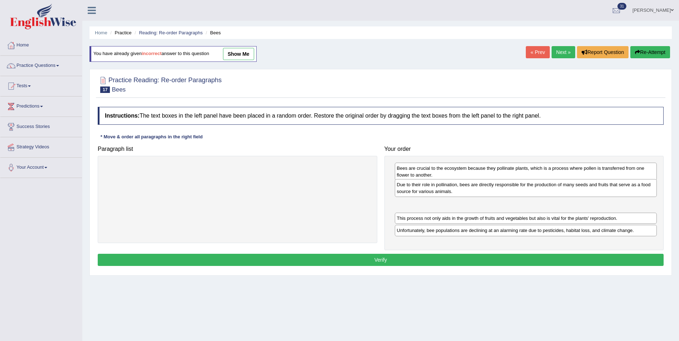
drag, startPoint x: 406, startPoint y: 221, endPoint x: 406, endPoint y: 194, distance: 26.8
click at [406, 194] on div "Due to their role in pollination, bees are directly responsible for the product…" at bounding box center [526, 188] width 262 height 18
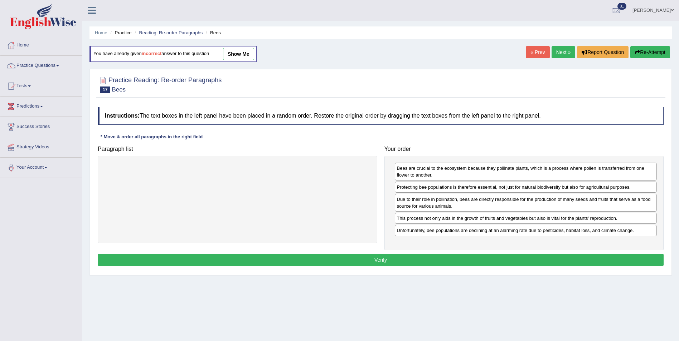
click at [399, 255] on button "Verify" at bounding box center [381, 260] width 566 height 12
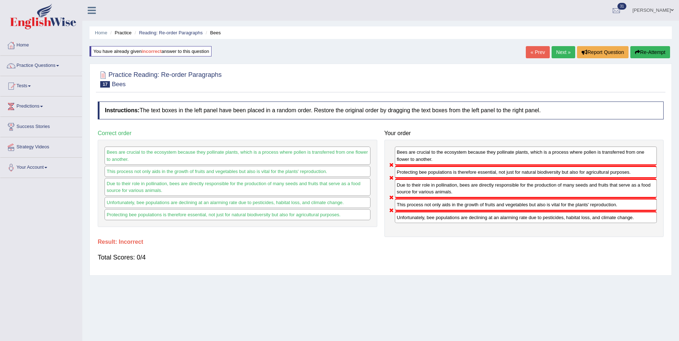
click at [563, 49] on link "Next »" at bounding box center [563, 52] width 24 height 12
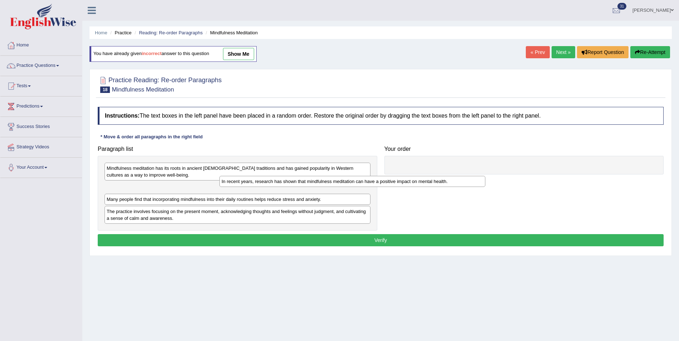
drag, startPoint x: 118, startPoint y: 171, endPoint x: 347, endPoint y: 188, distance: 229.6
click at [317, 187] on div "In recent years, research has shown that mindfulness meditation can have a posi…" at bounding box center [352, 181] width 266 height 11
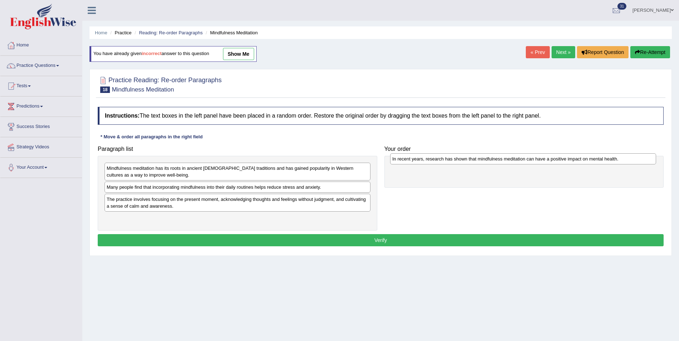
drag, startPoint x: 117, startPoint y: 189, endPoint x: 402, endPoint y: 161, distance: 286.8
click at [402, 161] on div "In recent years, research has shown that mindfulness meditation can have a posi…" at bounding box center [523, 158] width 266 height 11
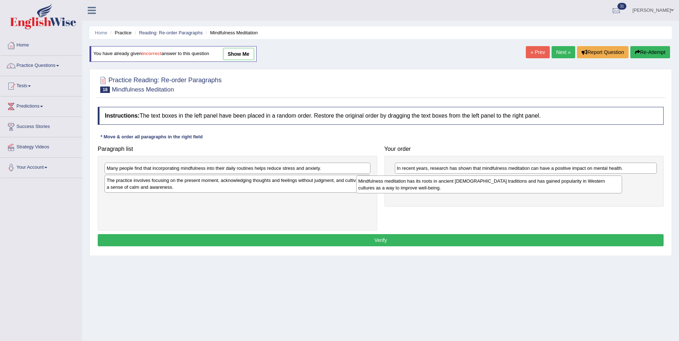
drag, startPoint x: 194, startPoint y: 173, endPoint x: 455, endPoint y: 187, distance: 261.9
click at [455, 187] on div "Mindfulness meditation has its roots in ancient Buddhist traditions and has gai…" at bounding box center [489, 185] width 266 height 18
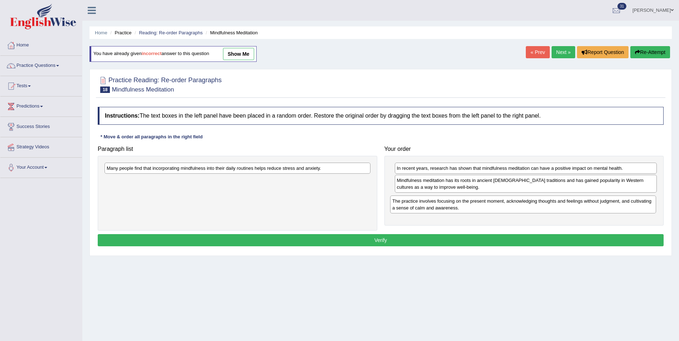
drag, startPoint x: 264, startPoint y: 182, endPoint x: 562, endPoint y: 202, distance: 299.0
click at [562, 202] on div "The practice involves focusing on the present moment, acknowledging thoughts an…" at bounding box center [523, 205] width 266 height 18
drag, startPoint x: 195, startPoint y: 171, endPoint x: 351, endPoint y: 206, distance: 159.7
click at [342, 177] on div "Many people find that incorporating mindfulness into their daily routines helps…" at bounding box center [244, 171] width 266 height 11
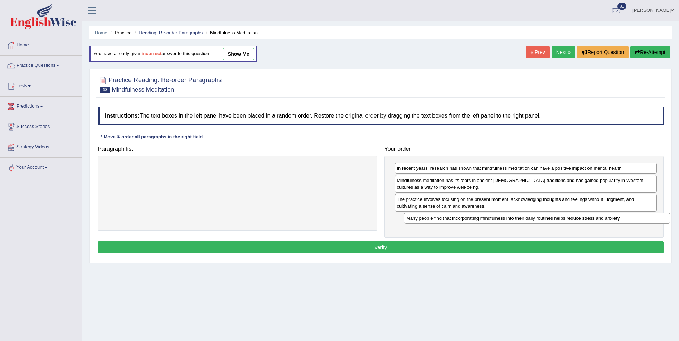
drag, startPoint x: 265, startPoint y: 173, endPoint x: 564, endPoint y: 223, distance: 303.6
click at [564, 223] on div "Many people find that incorporating mindfulness into their daily routines helps…" at bounding box center [537, 218] width 266 height 11
click at [483, 244] on button "Verify" at bounding box center [381, 247] width 566 height 12
